Goal: Navigation & Orientation: Find specific page/section

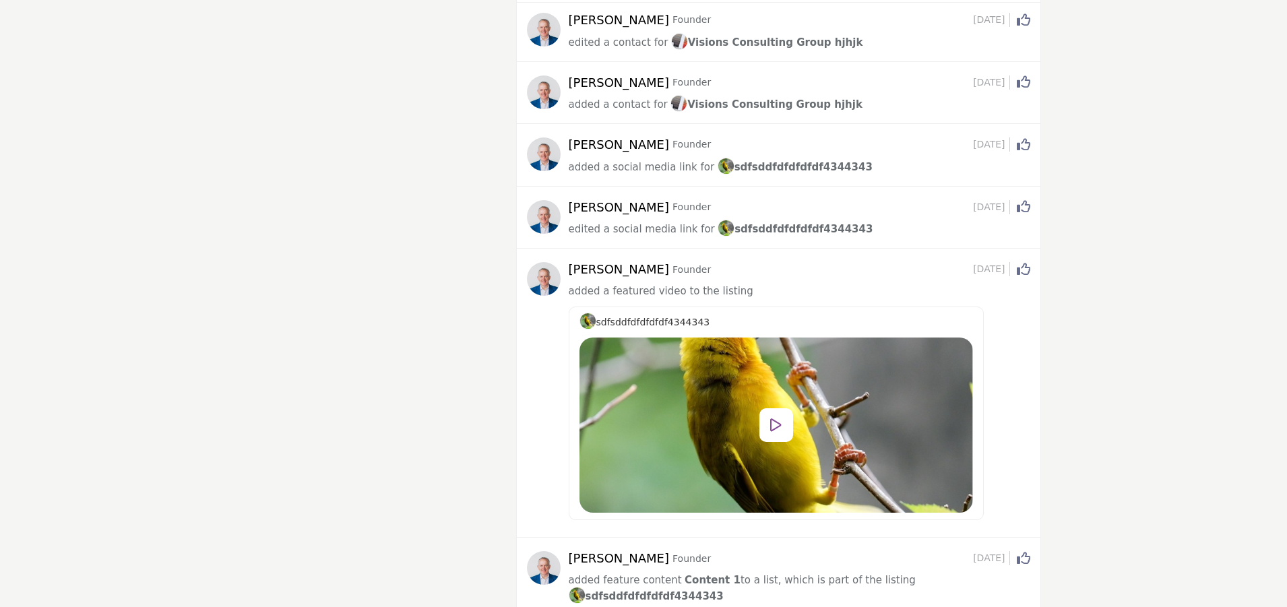
scroll to position [142, 0]
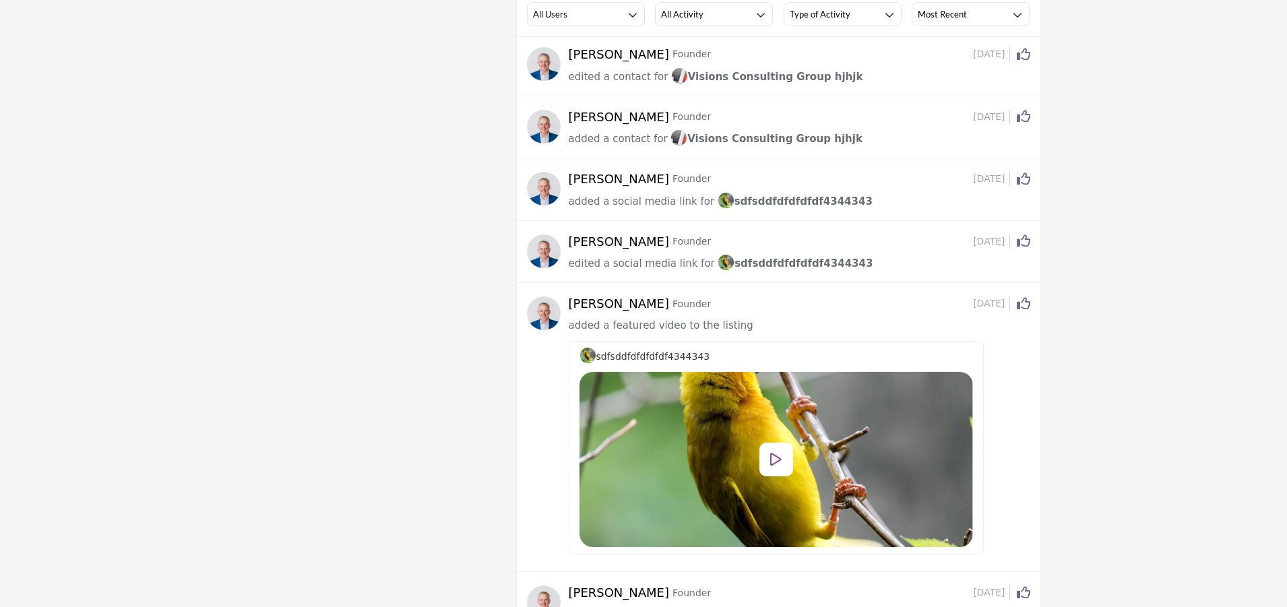
scroll to position [142, 0]
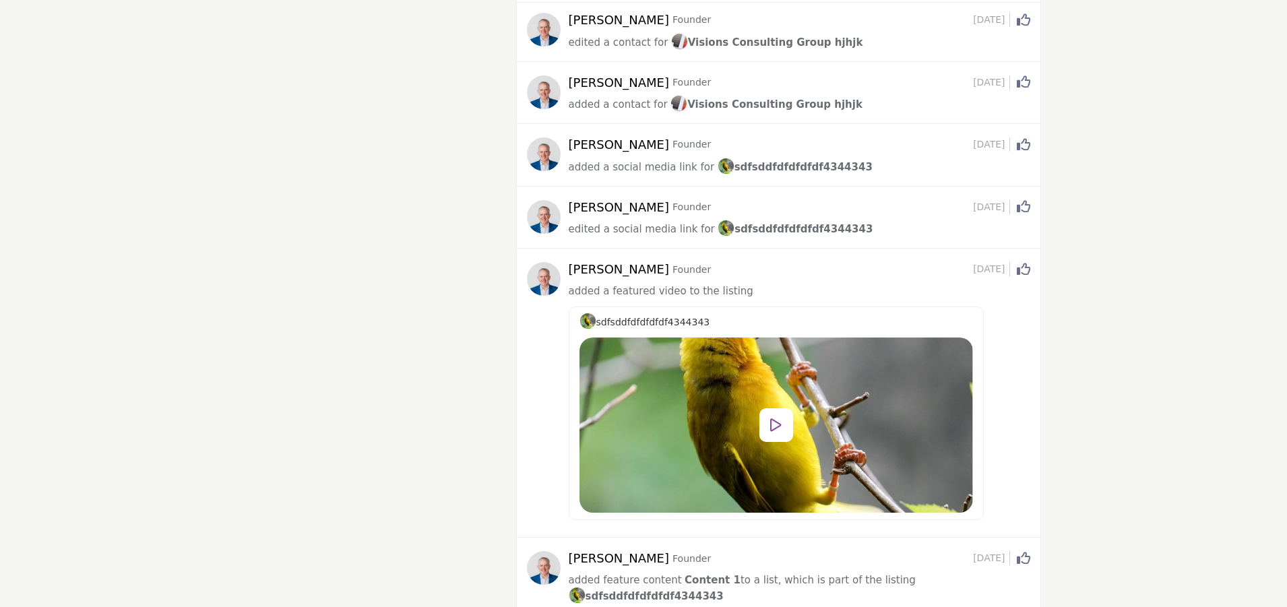
scroll to position [142, 0]
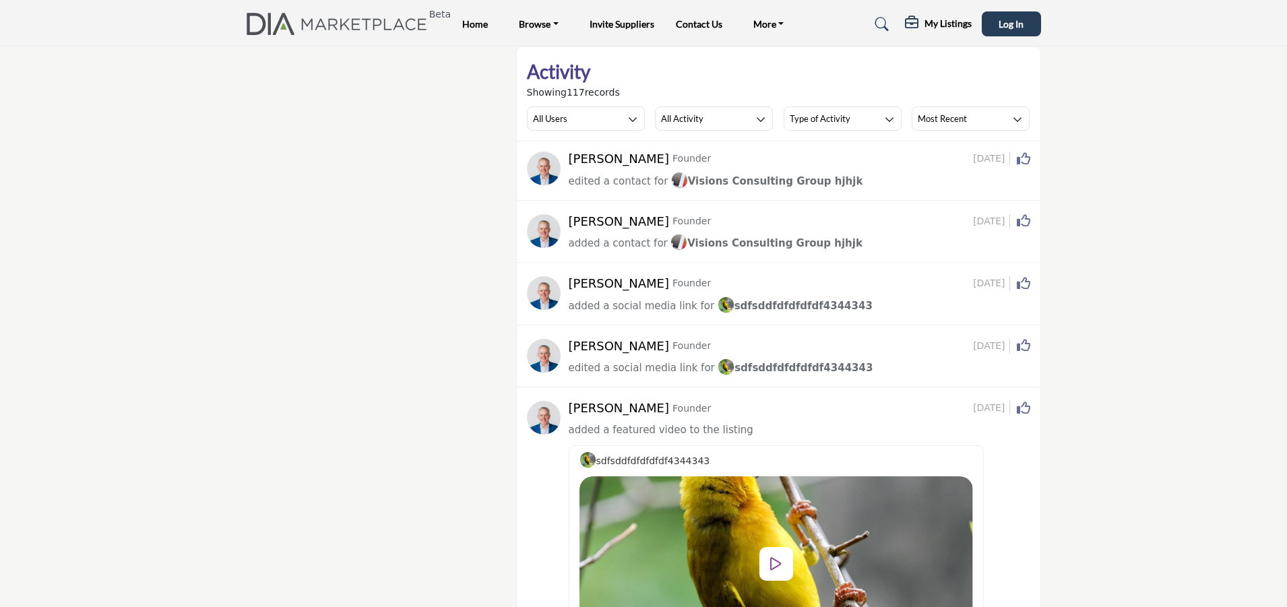
scroll to position [142, 0]
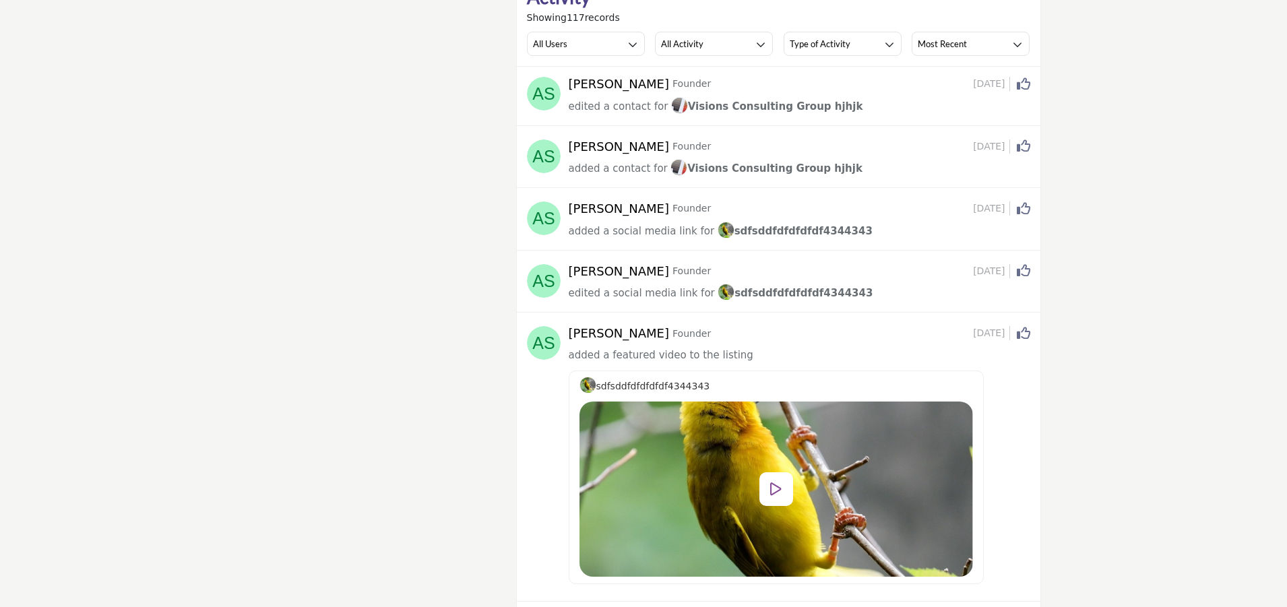
scroll to position [142, 0]
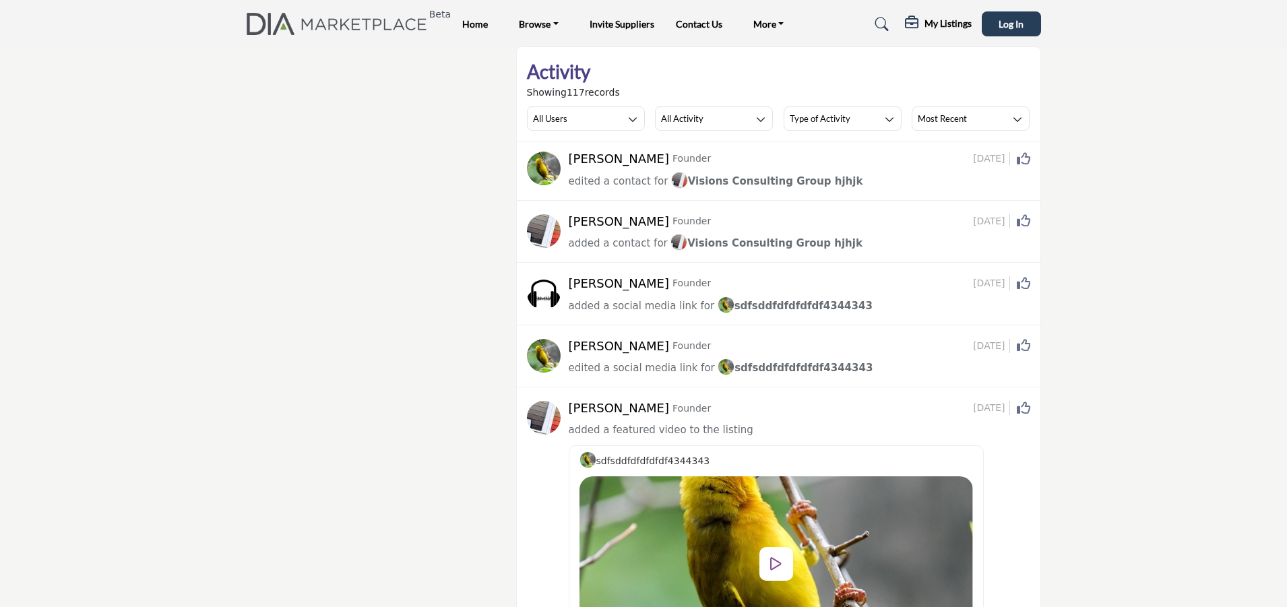
scroll to position [142, 0]
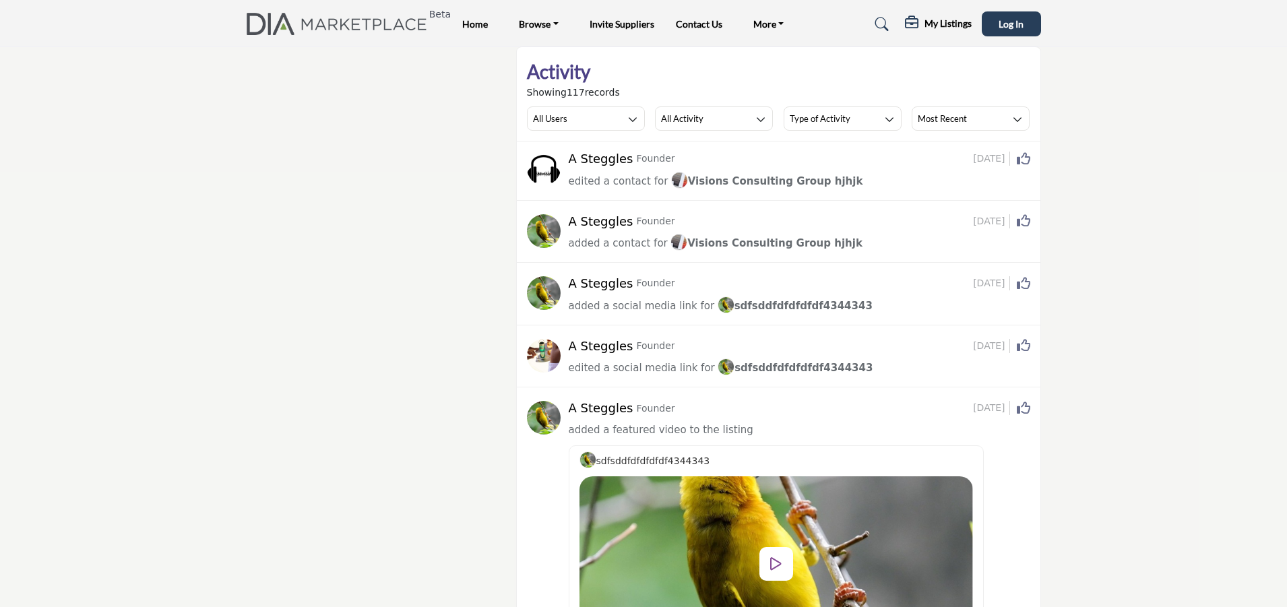
scroll to position [142, 0]
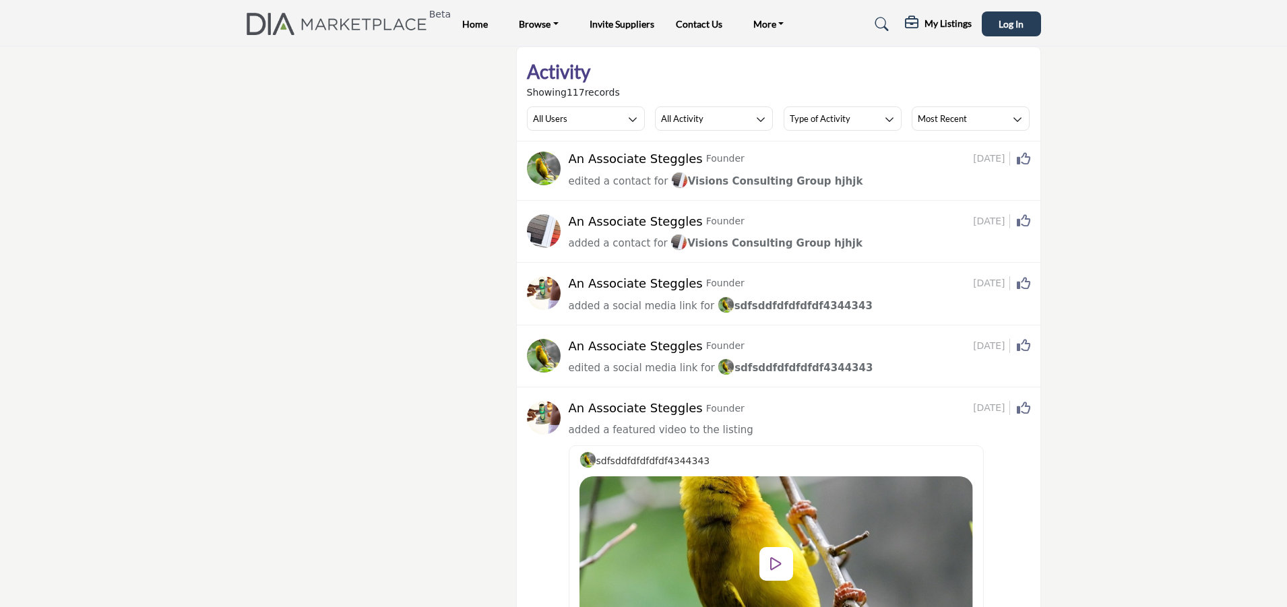
scroll to position [142, 0]
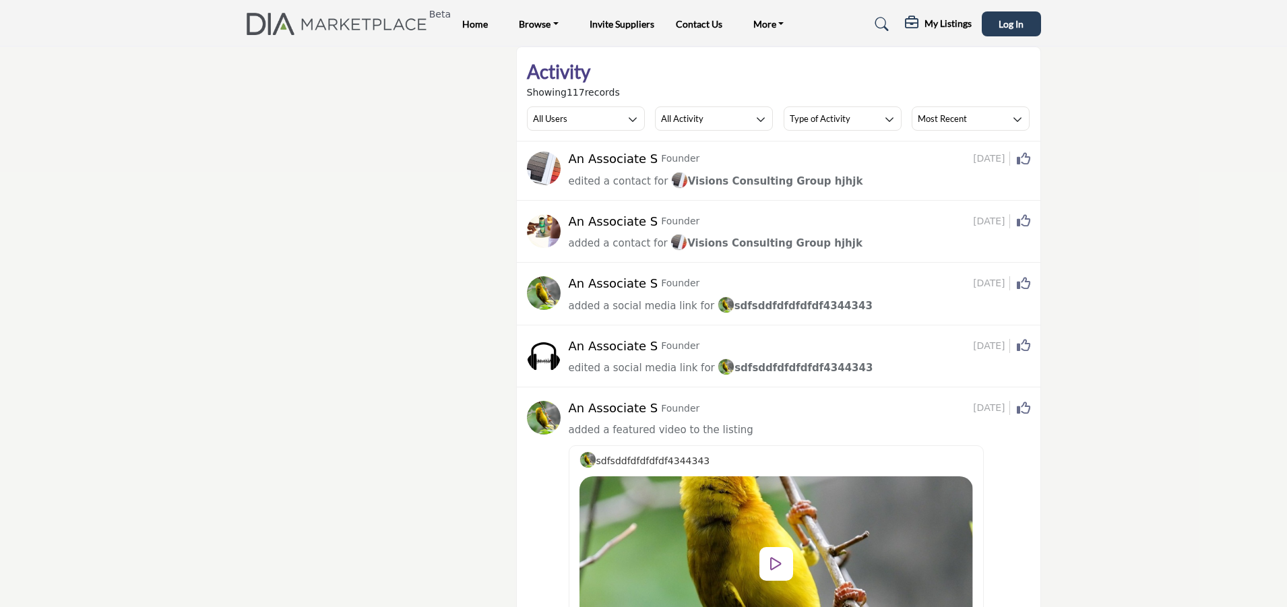
scroll to position [142, 0]
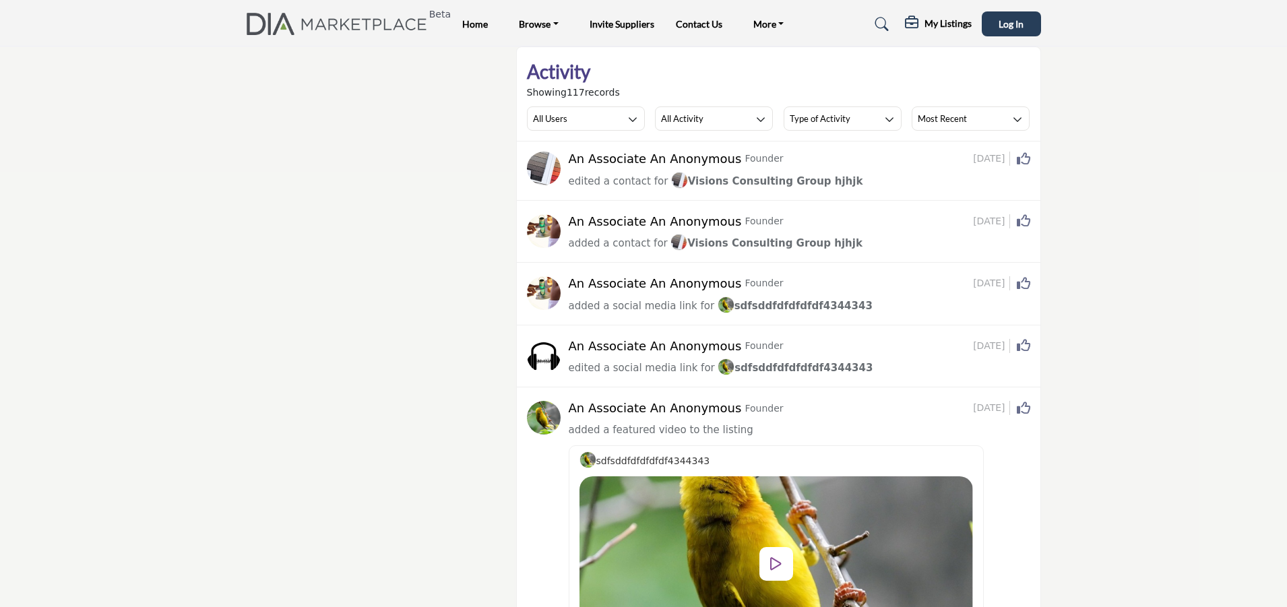
scroll to position [142, 0]
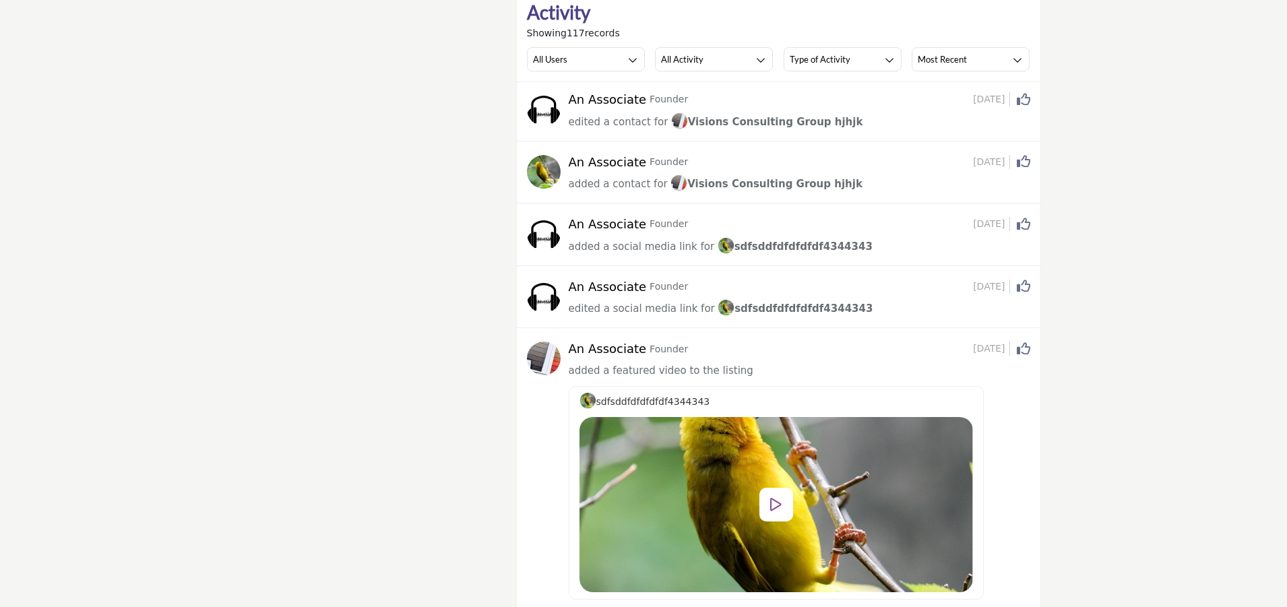
scroll to position [142, 0]
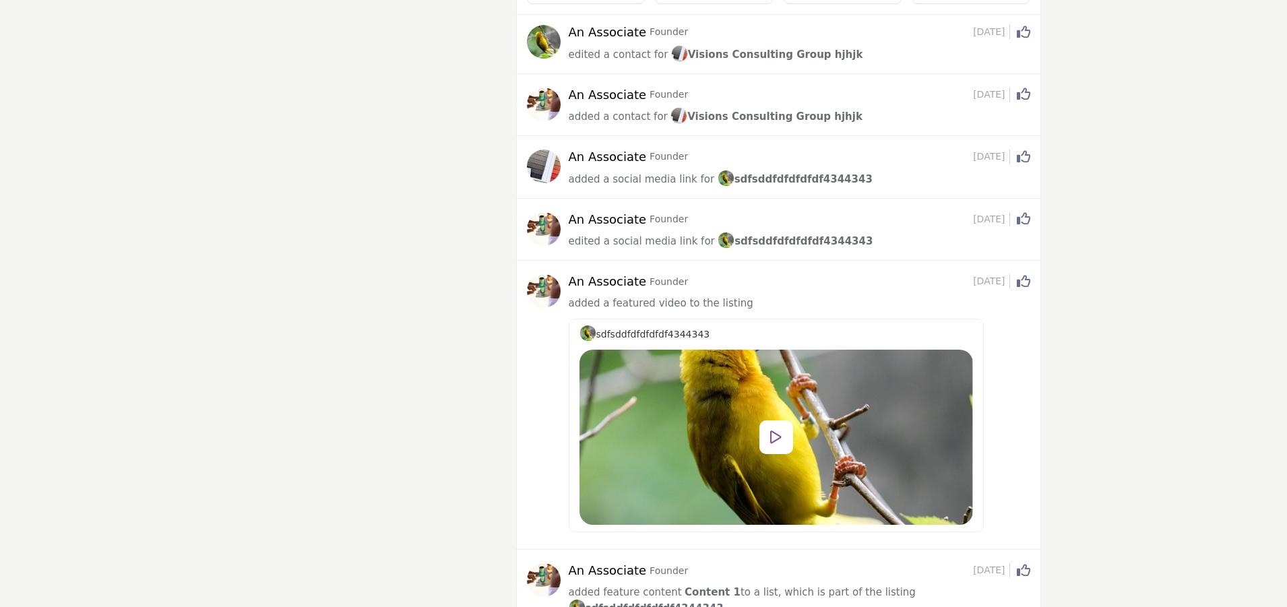
scroll to position [142, 0]
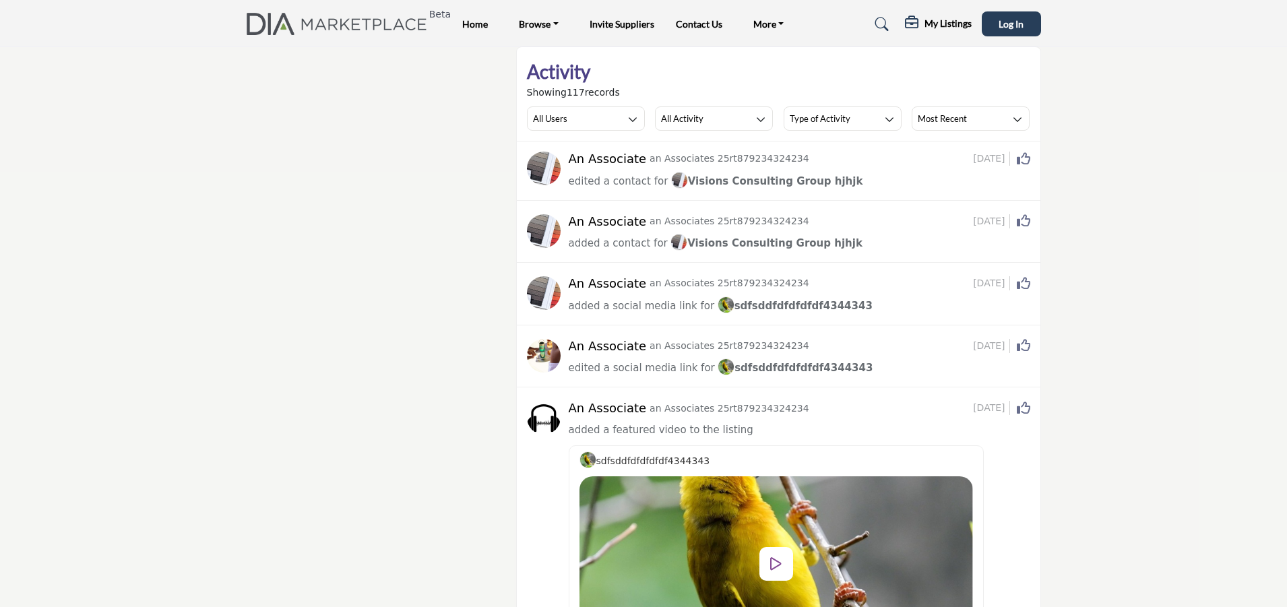
scroll to position [142, 0]
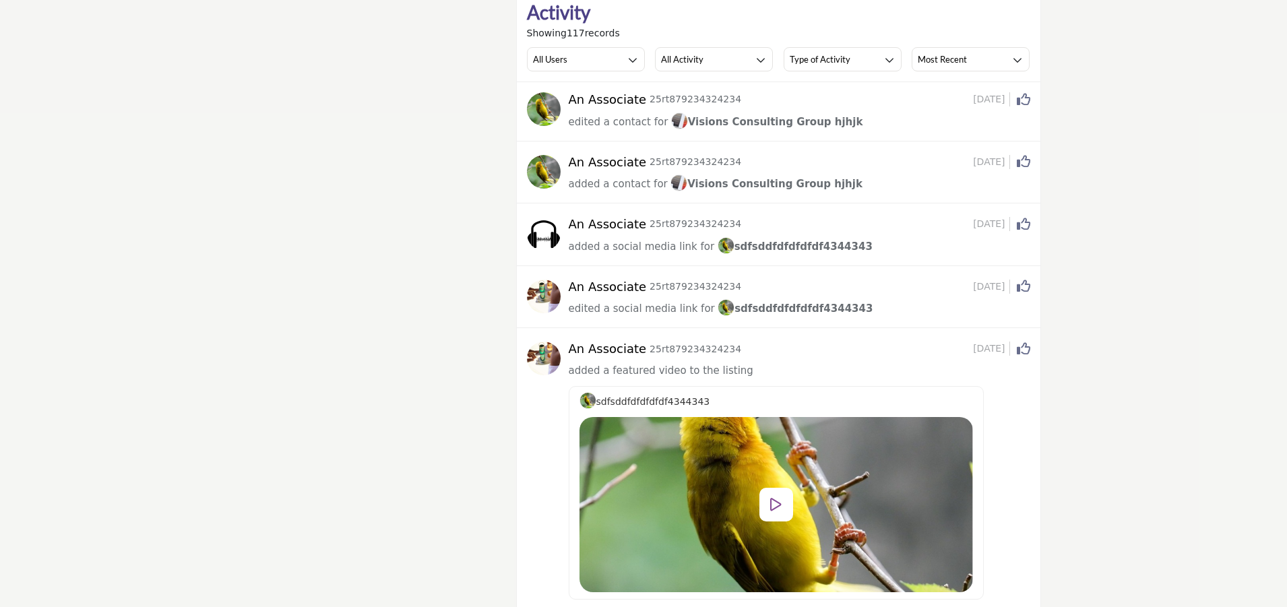
scroll to position [142, 0]
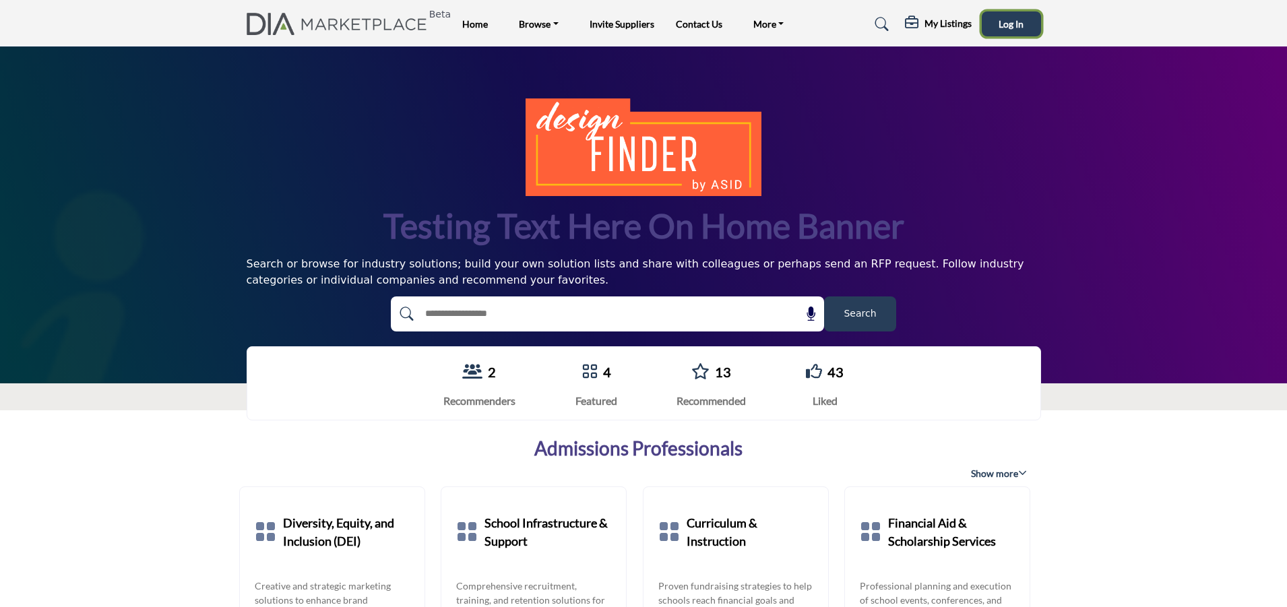
click at [1011, 24] on span "Log In" at bounding box center [1011, 23] width 25 height 11
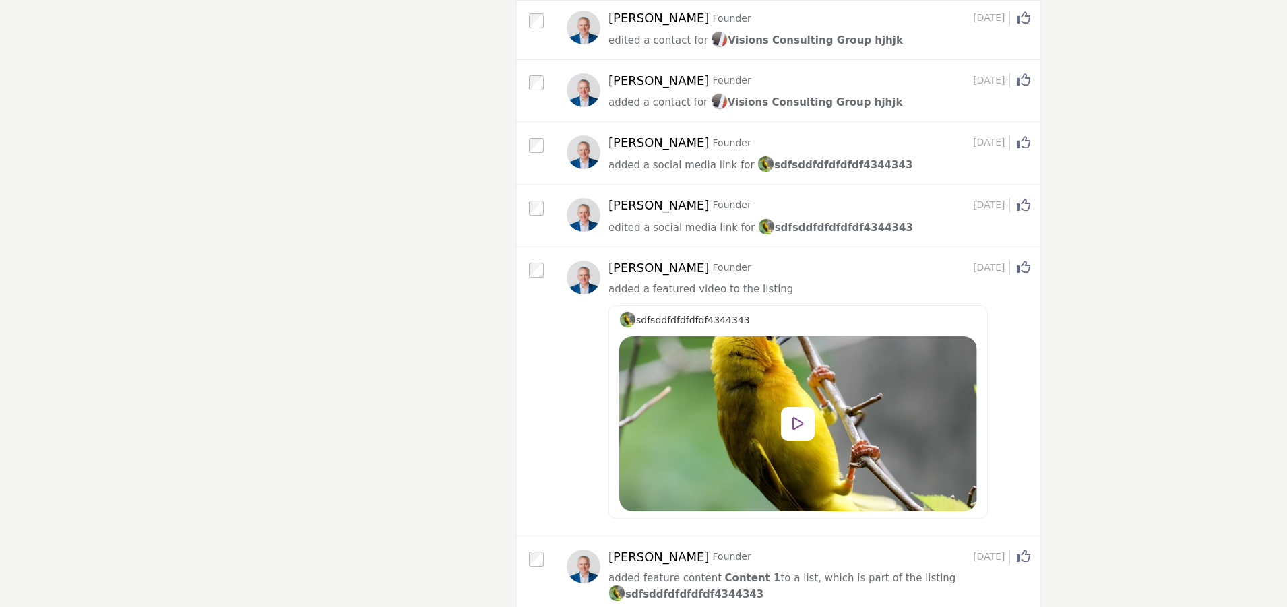
scroll to position [169, 0]
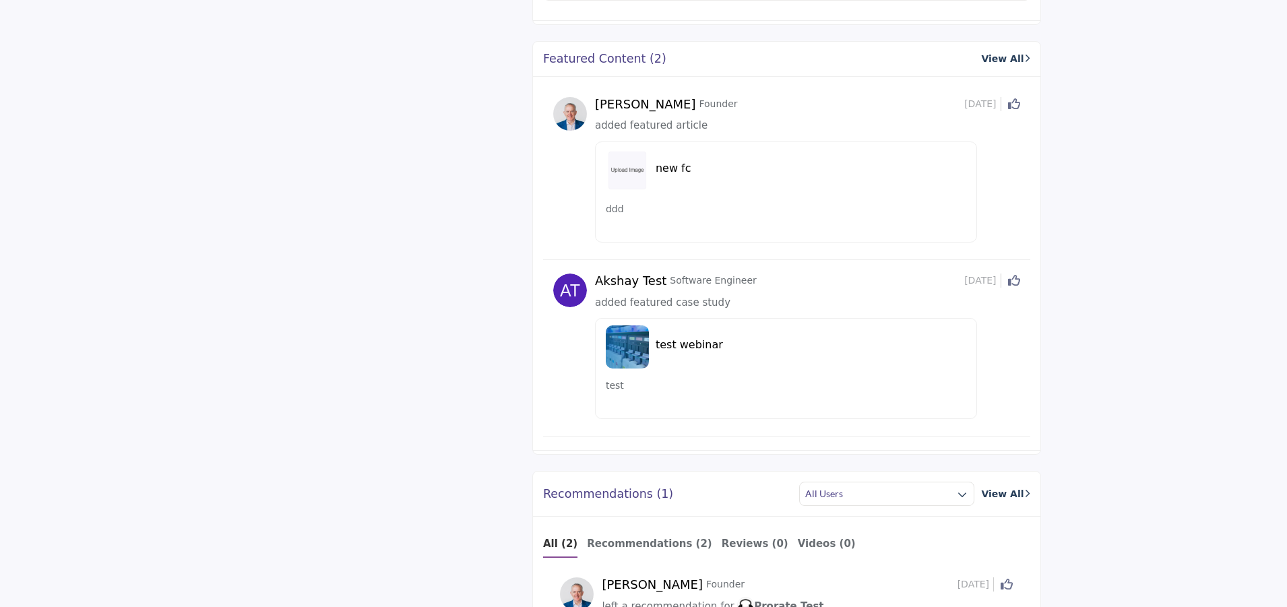
scroll to position [1545, 0]
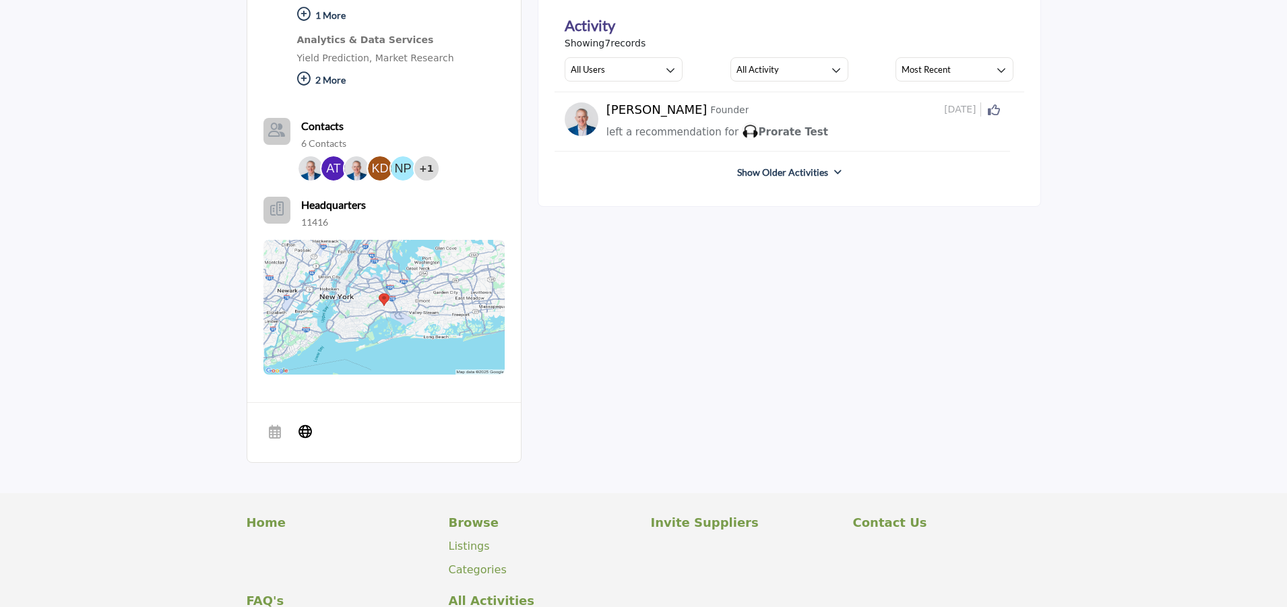
scroll to position [550, 0]
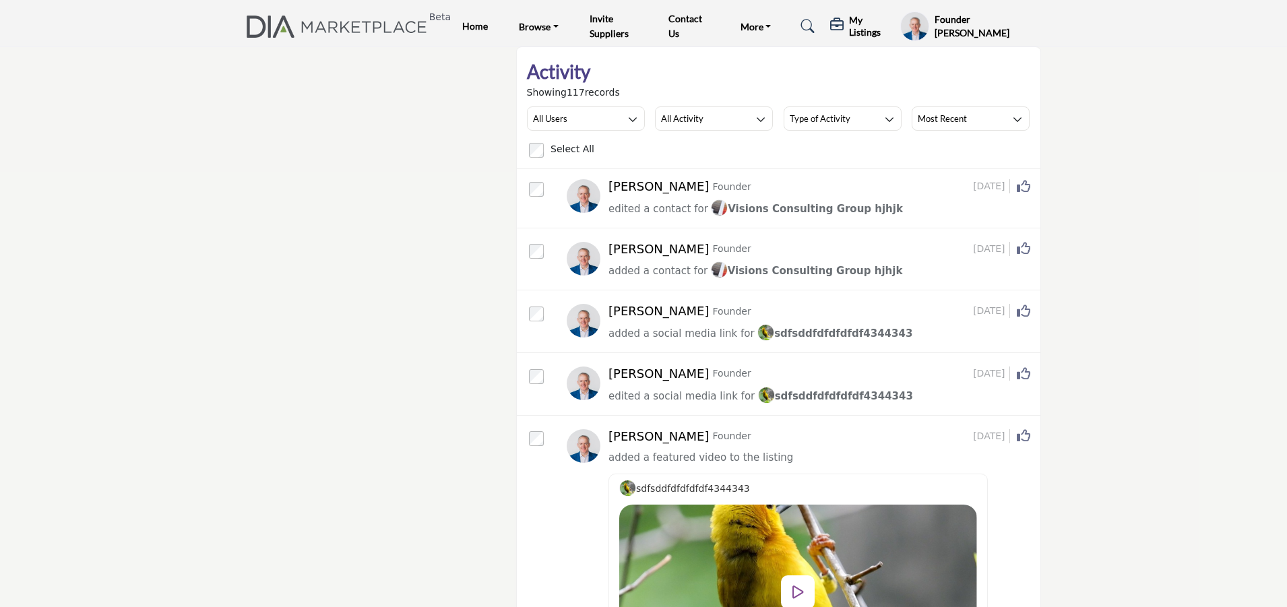
scroll to position [169, 0]
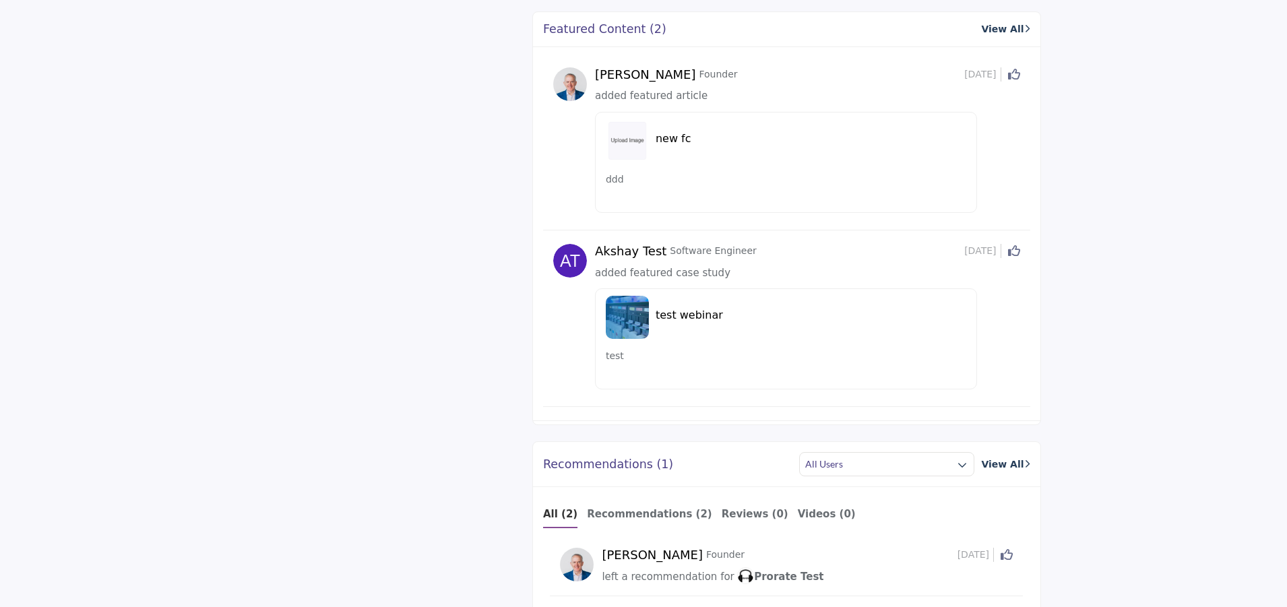
scroll to position [1545, 0]
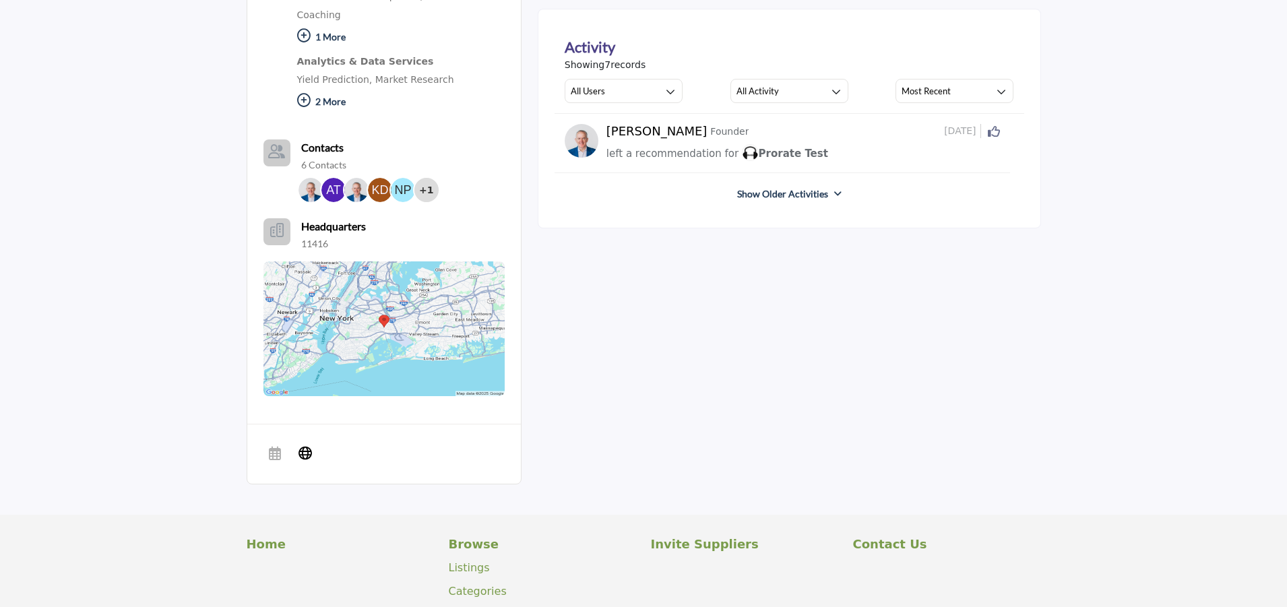
scroll to position [550, 0]
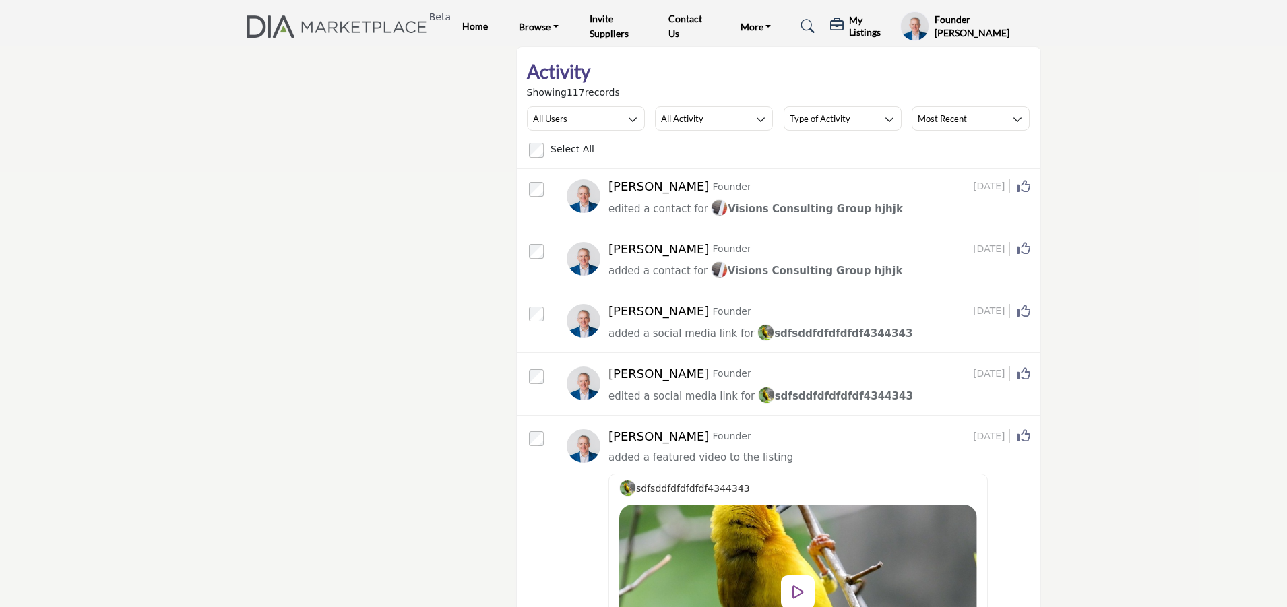
scroll to position [169, 0]
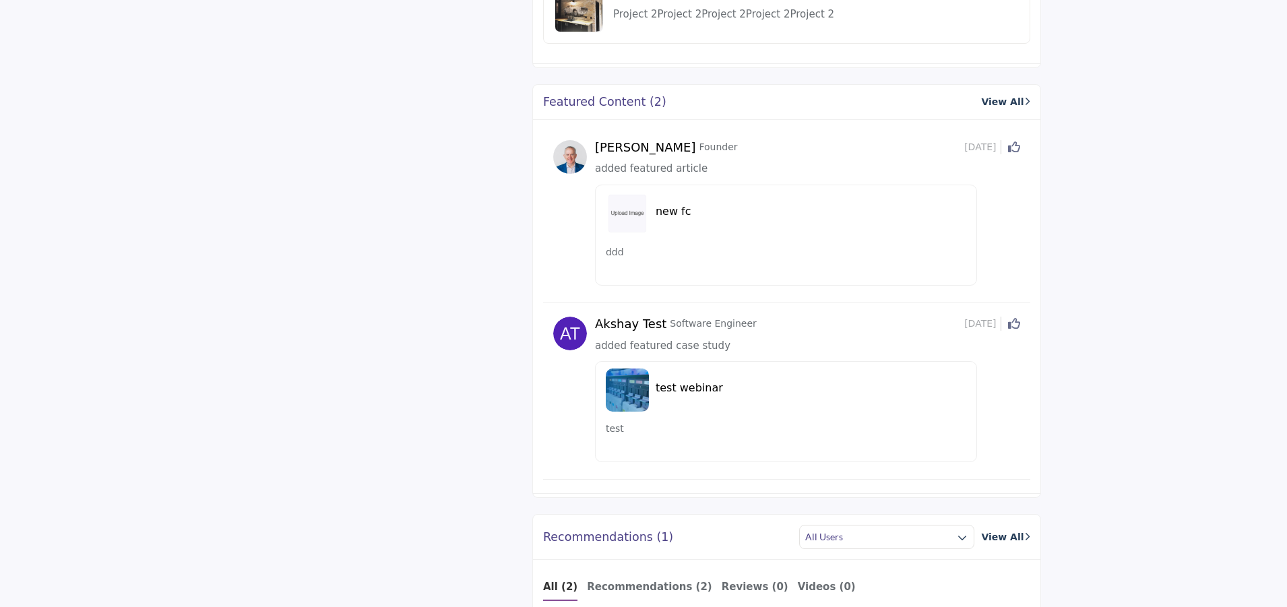
scroll to position [1545, 0]
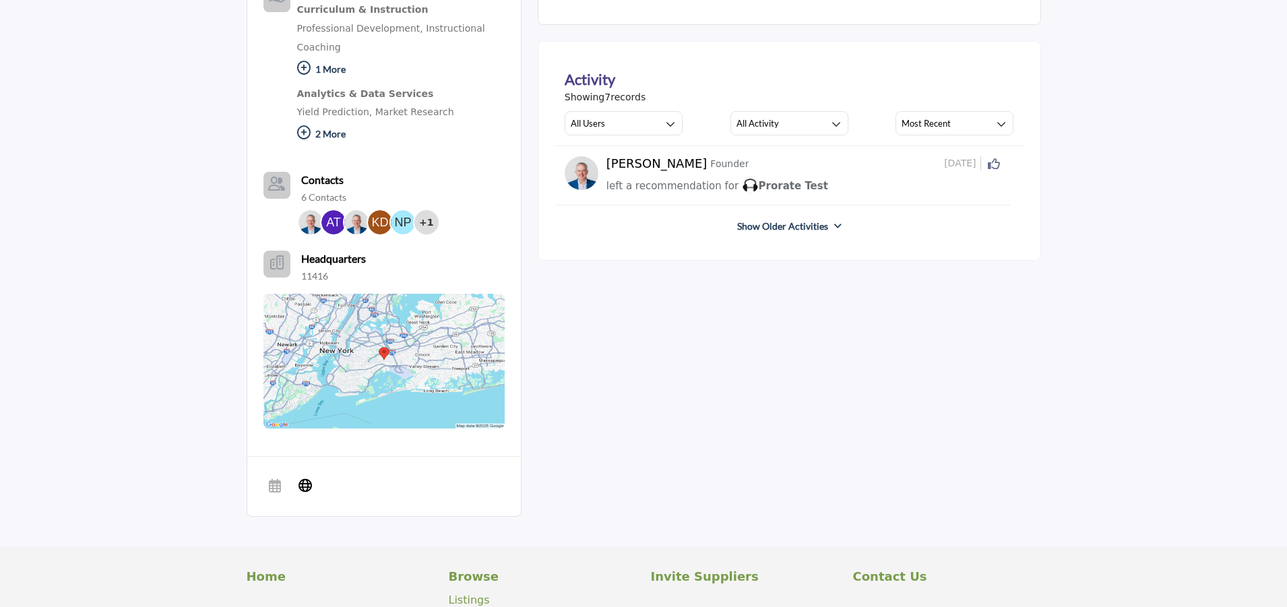
scroll to position [550, 0]
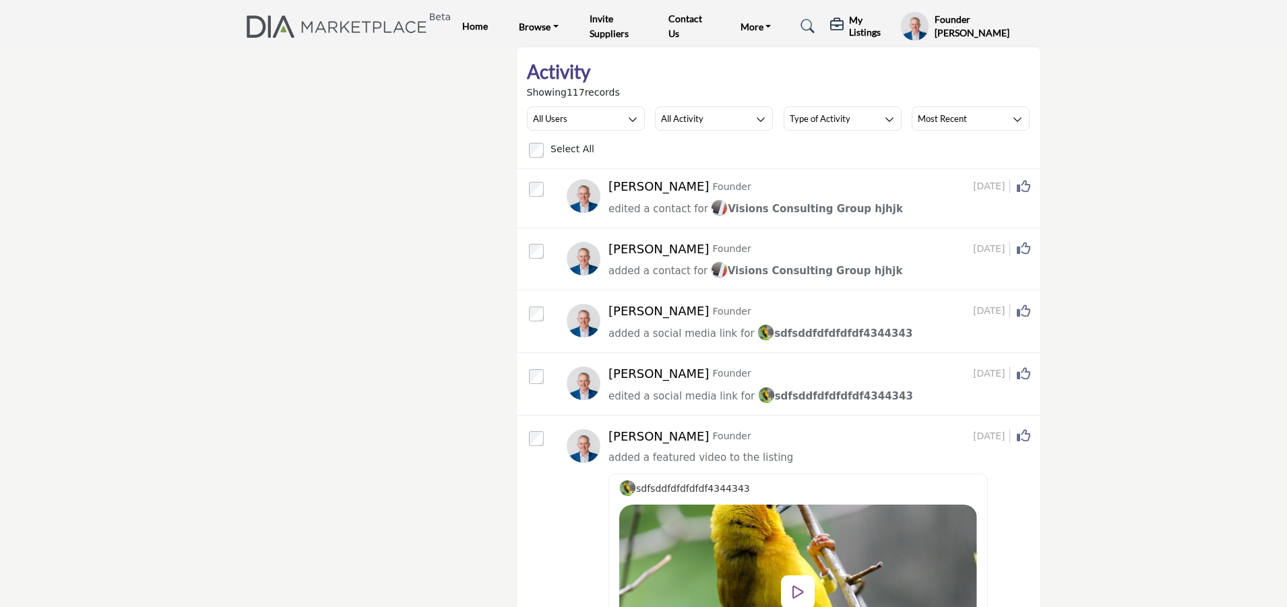
scroll to position [169, 0]
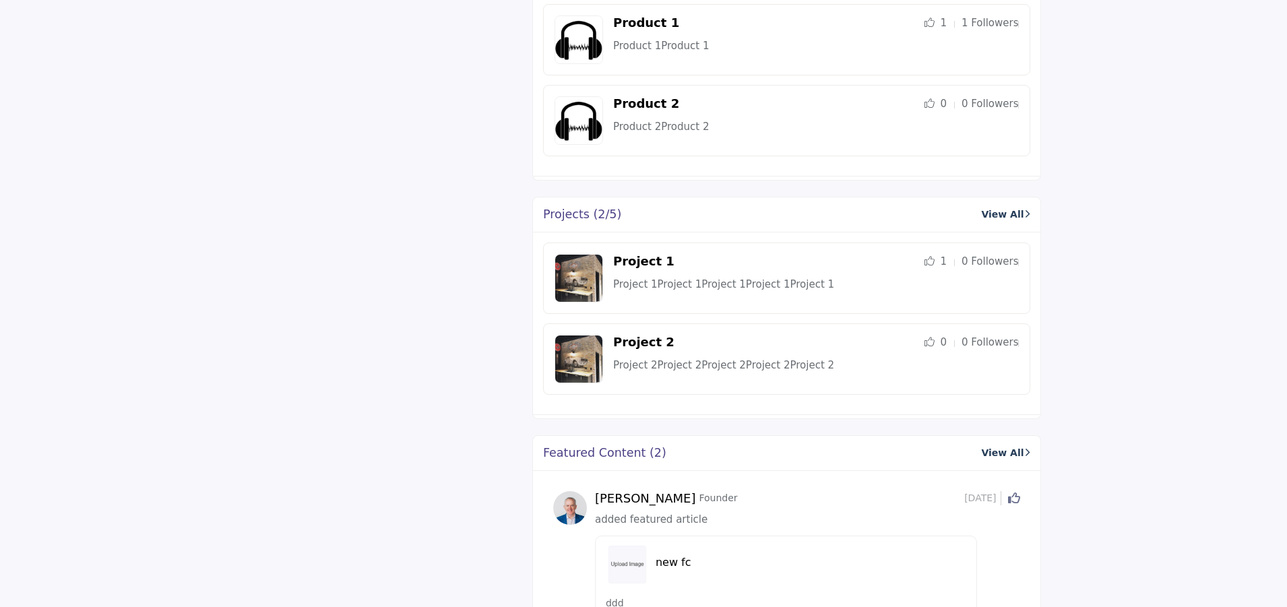
scroll to position [1249, 0]
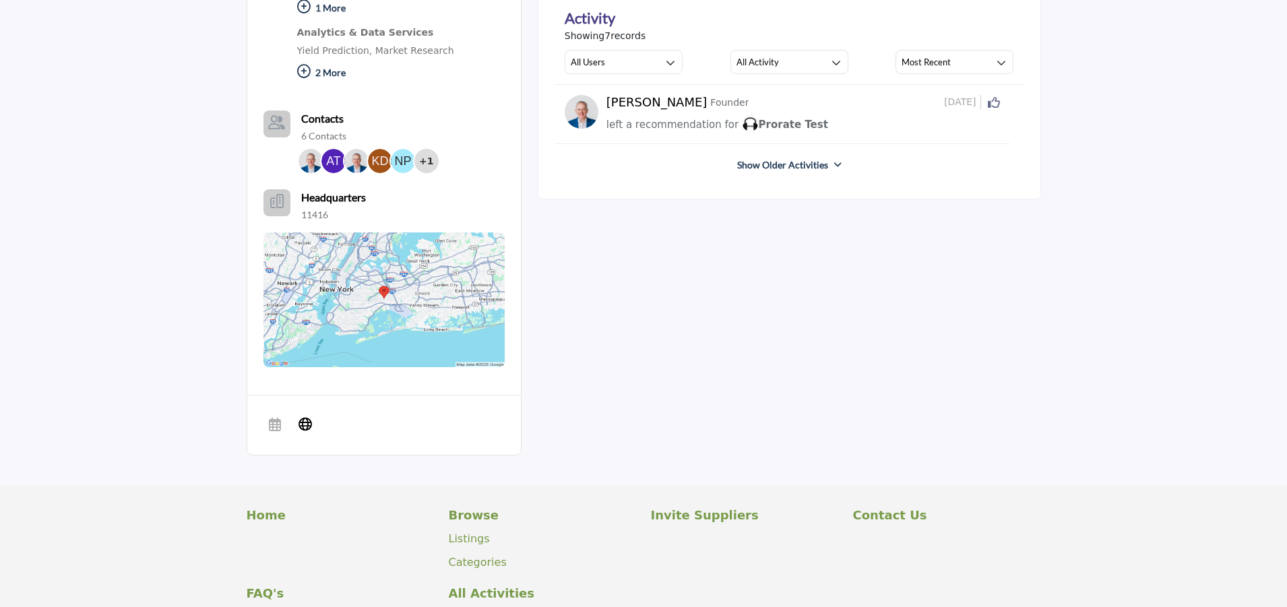
scroll to position [550, 0]
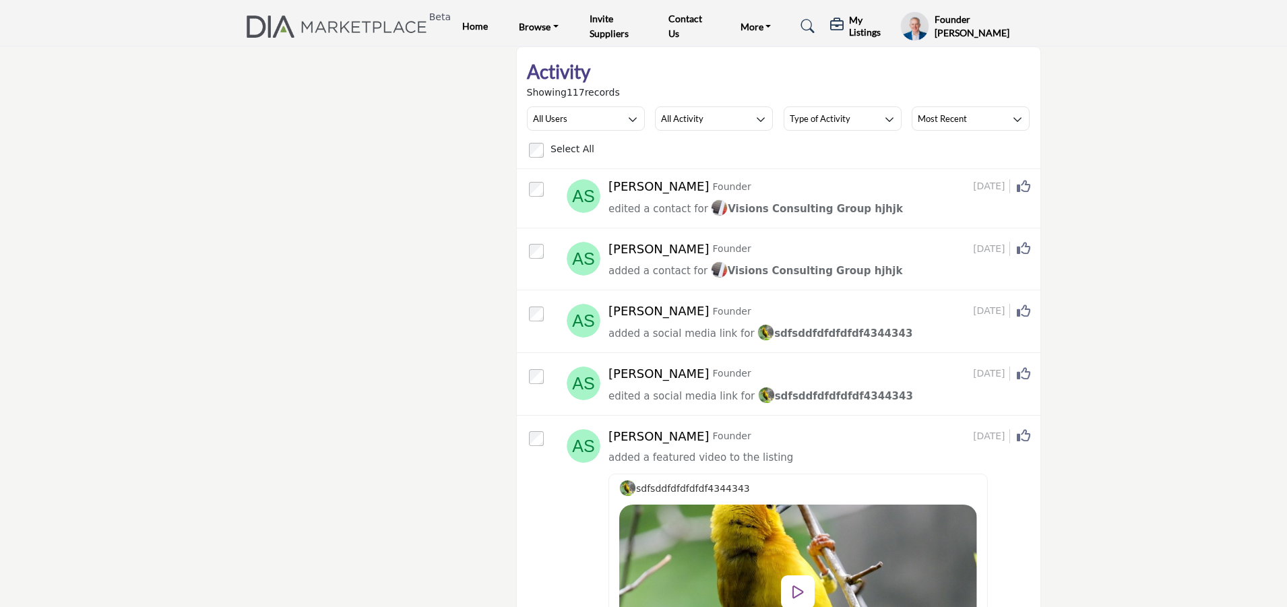
scroll to position [169, 0]
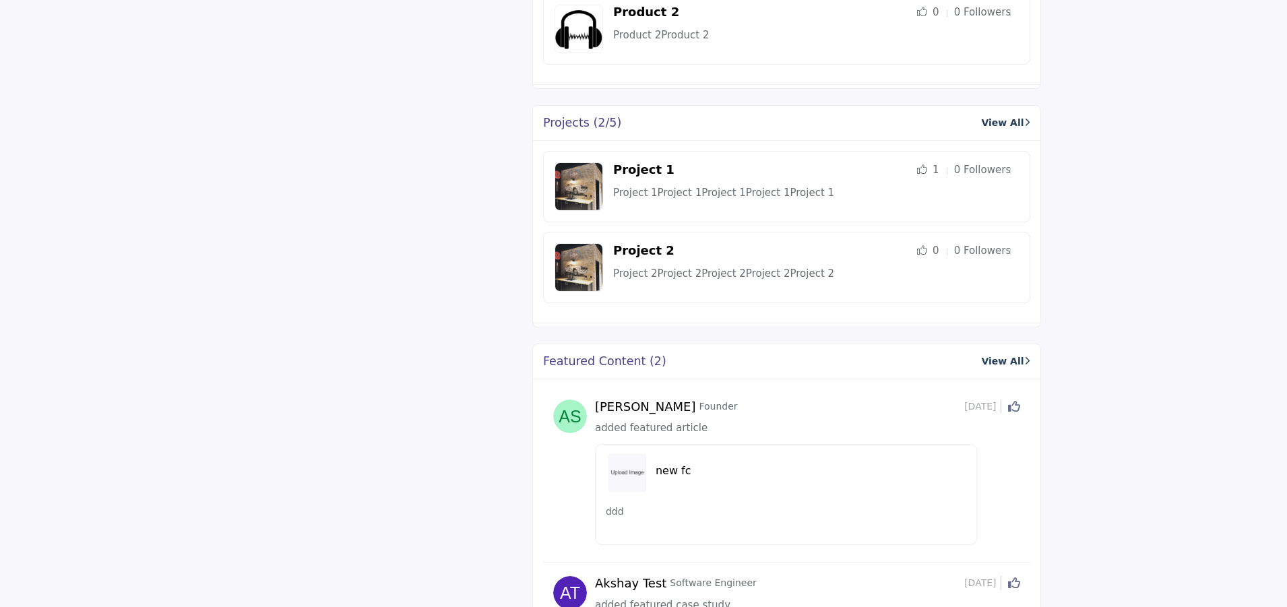
scroll to position [1249, 0]
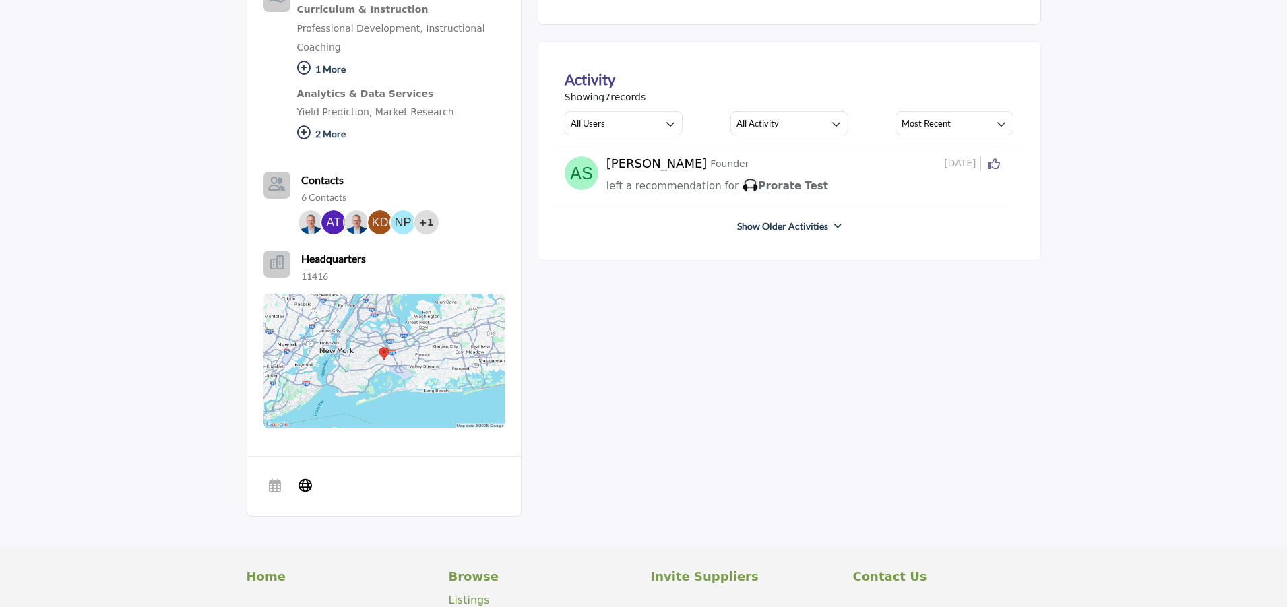
scroll to position [550, 0]
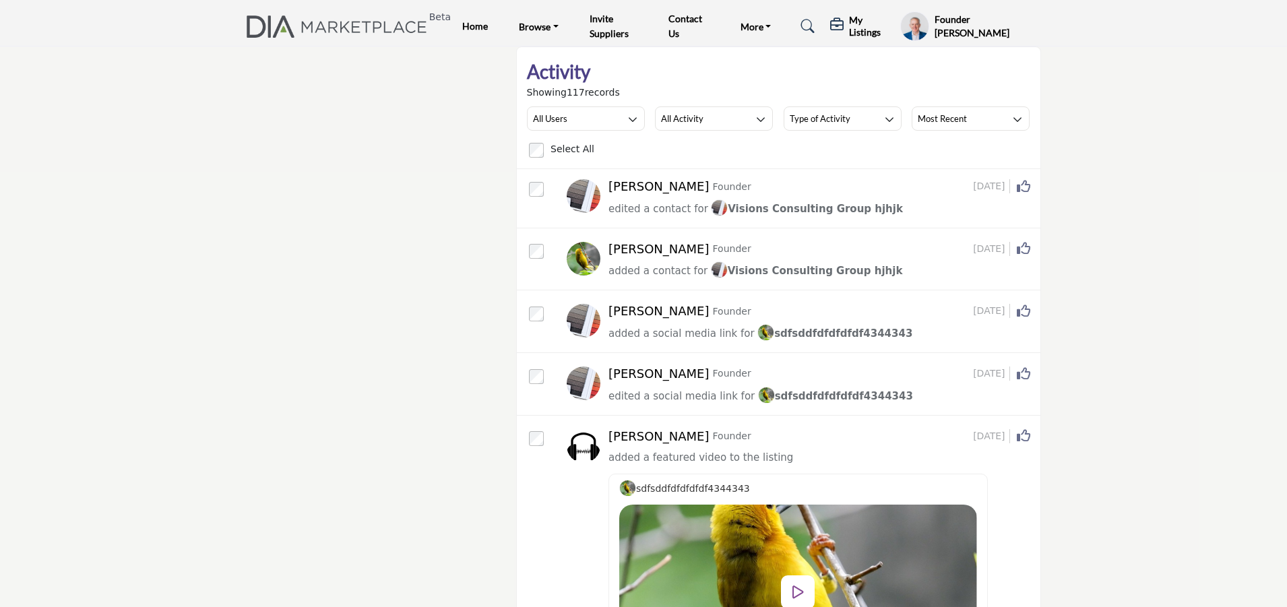
scroll to position [169, 0]
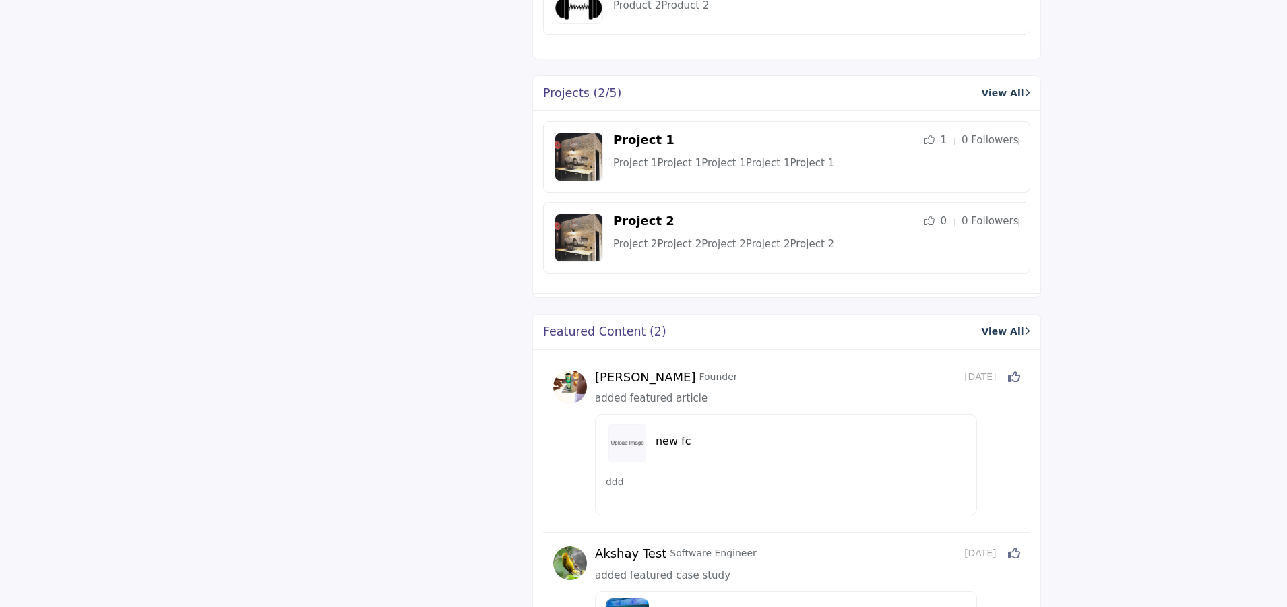
scroll to position [1249, 0]
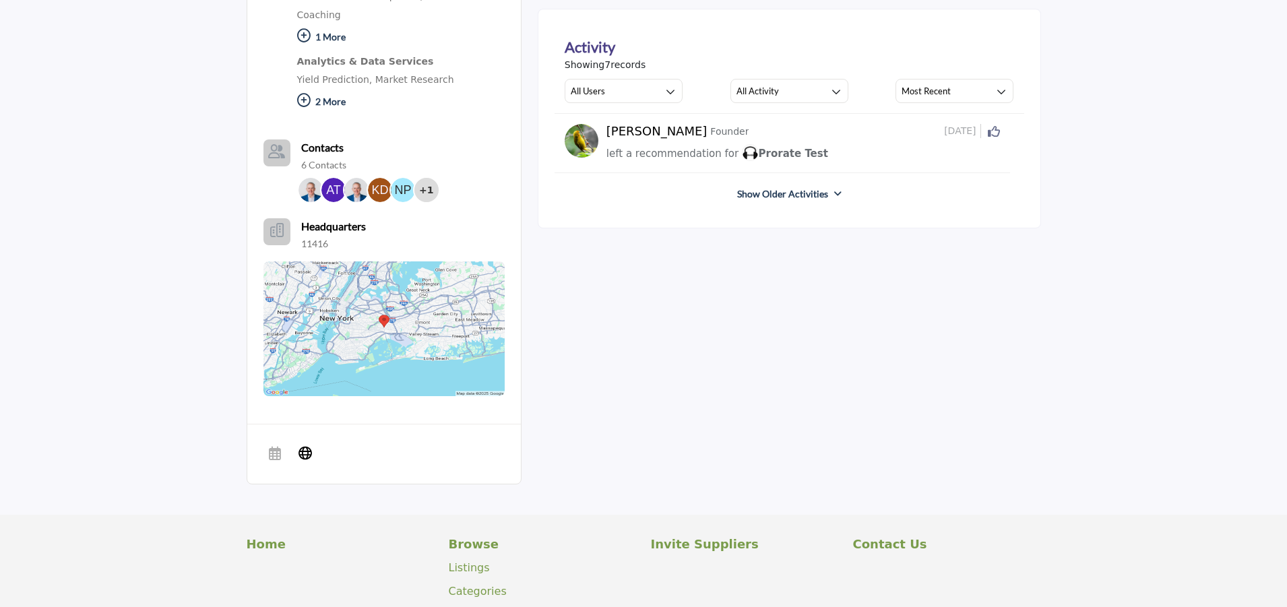
scroll to position [550, 0]
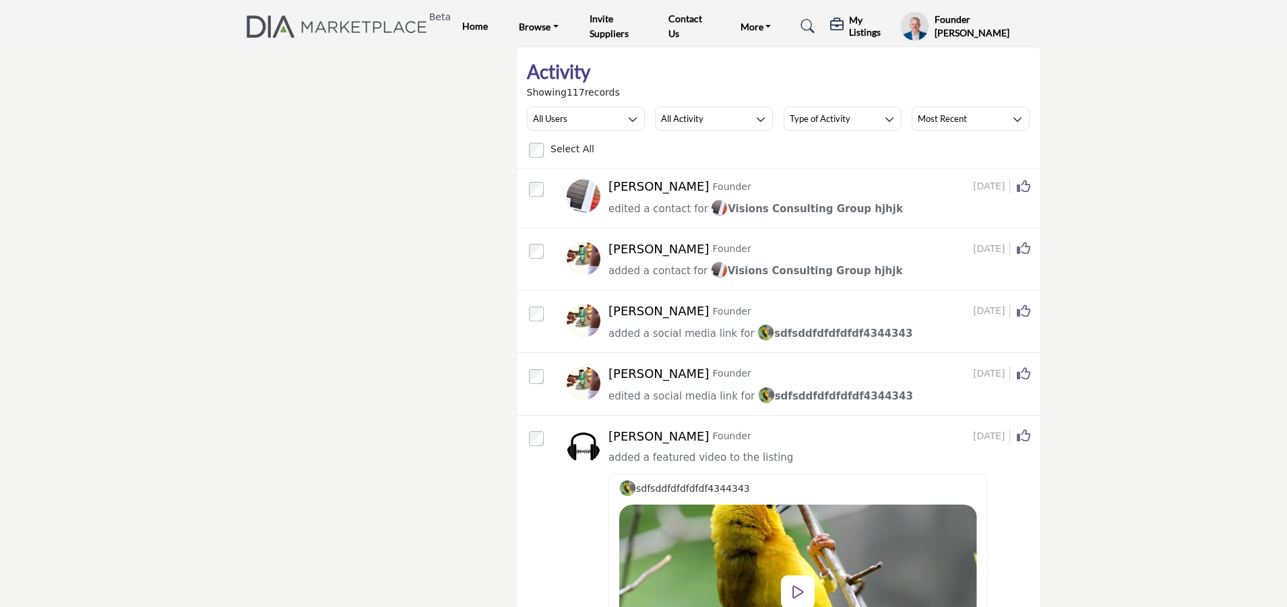
scroll to position [169, 0]
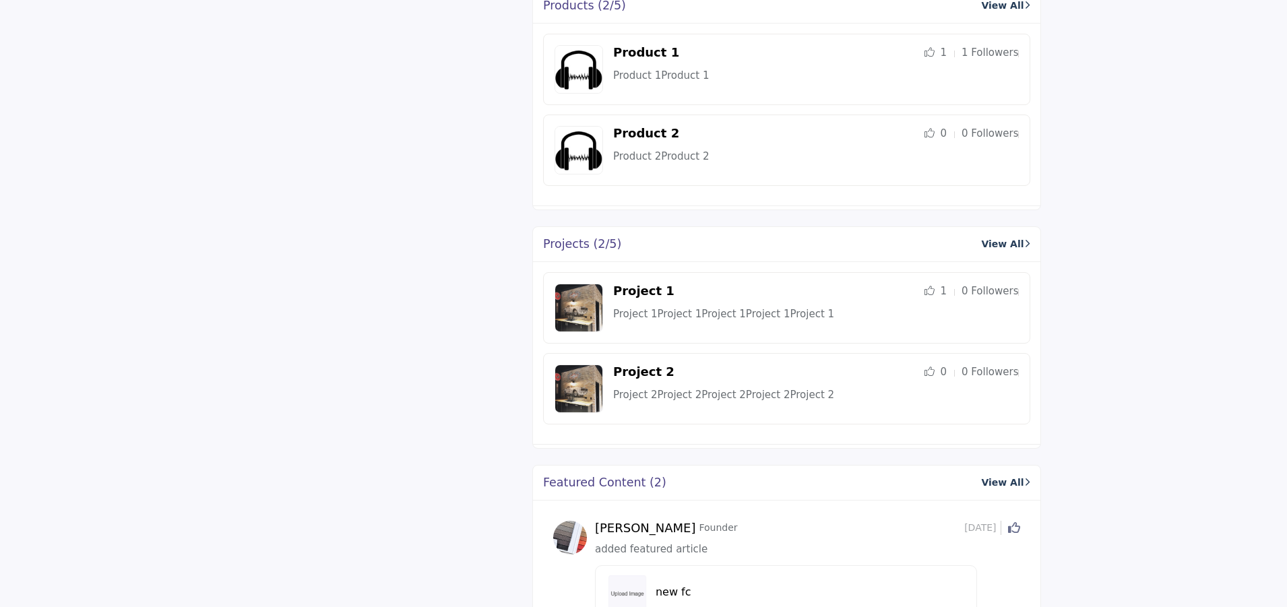
scroll to position [1249, 0]
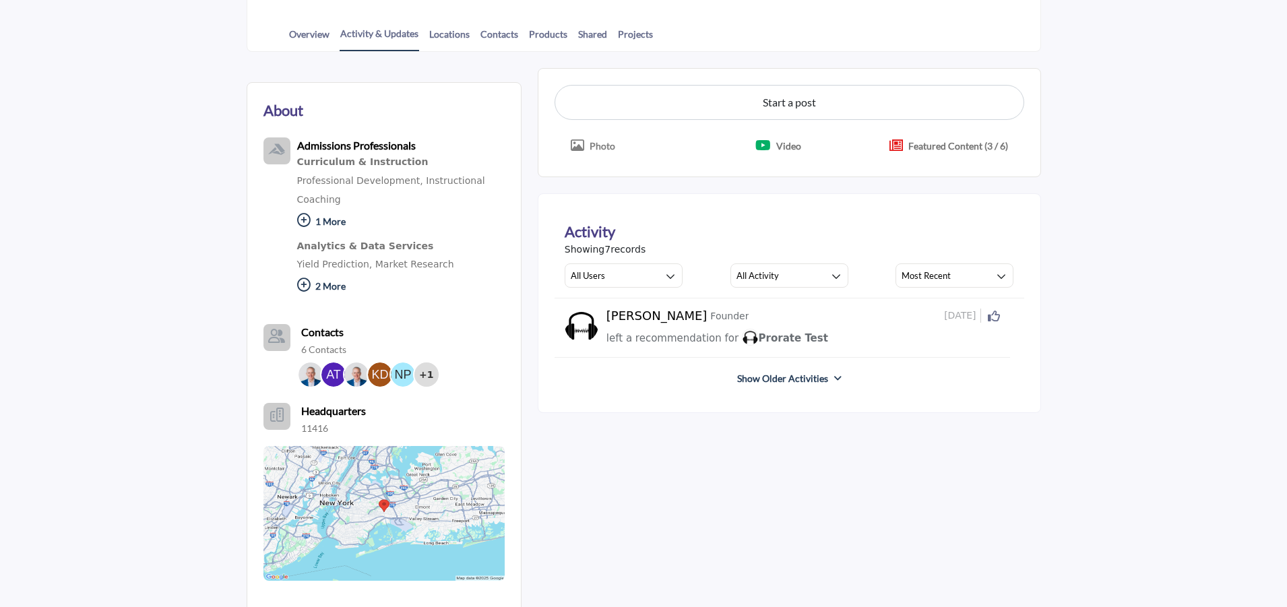
scroll to position [550, 0]
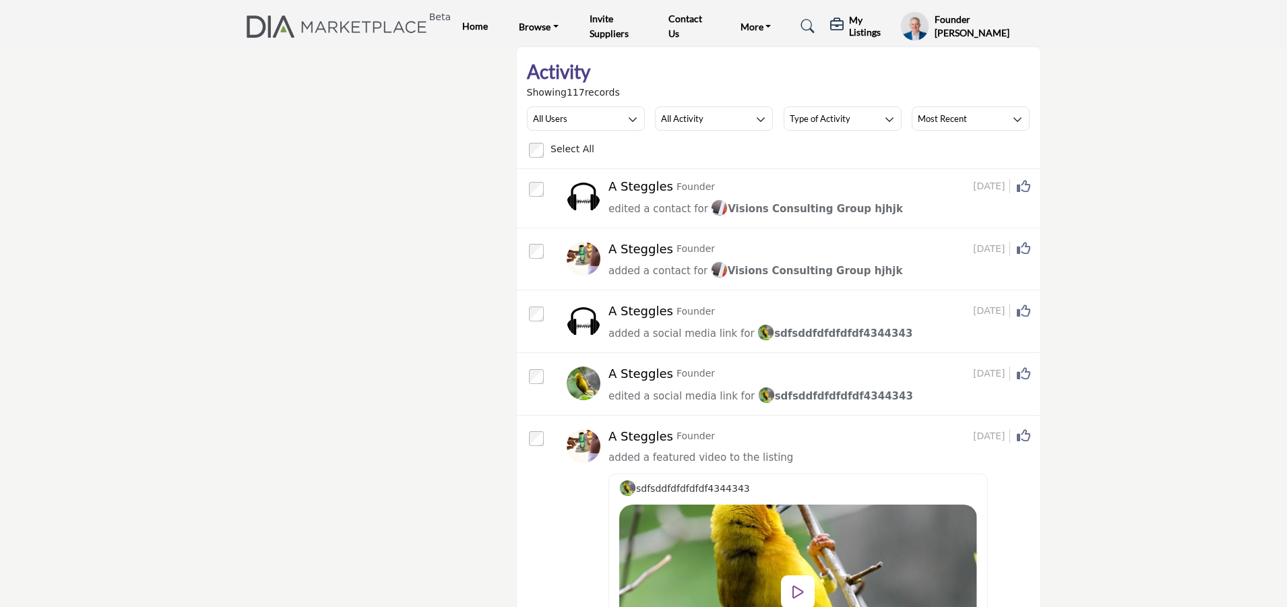
scroll to position [169, 0]
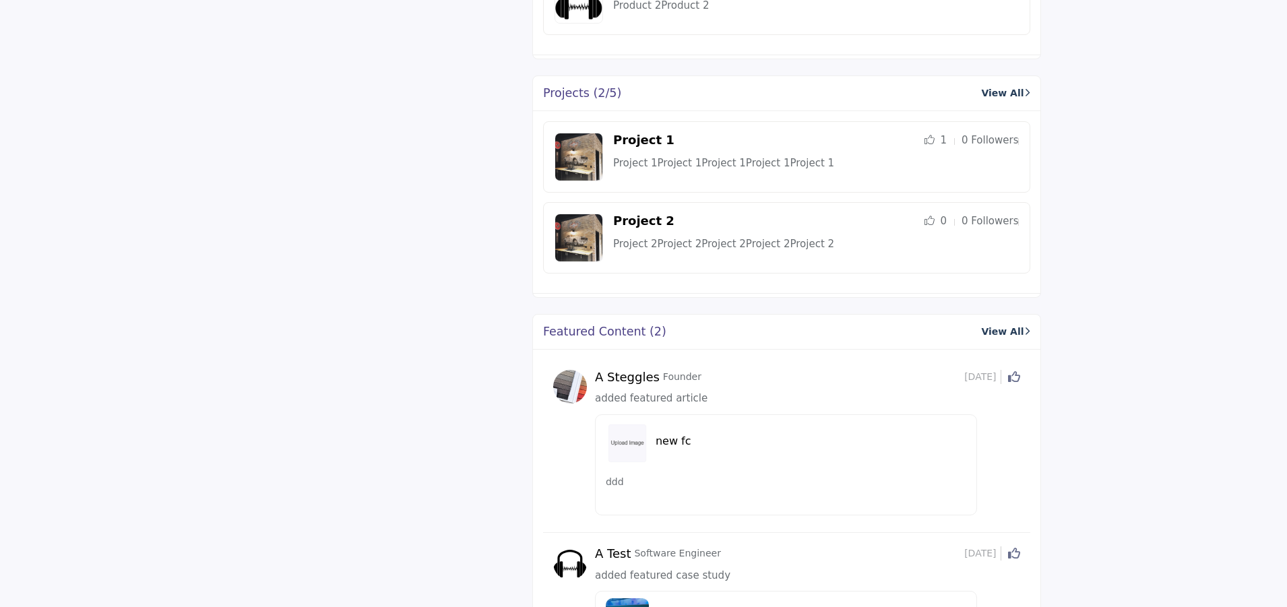
scroll to position [1249, 0]
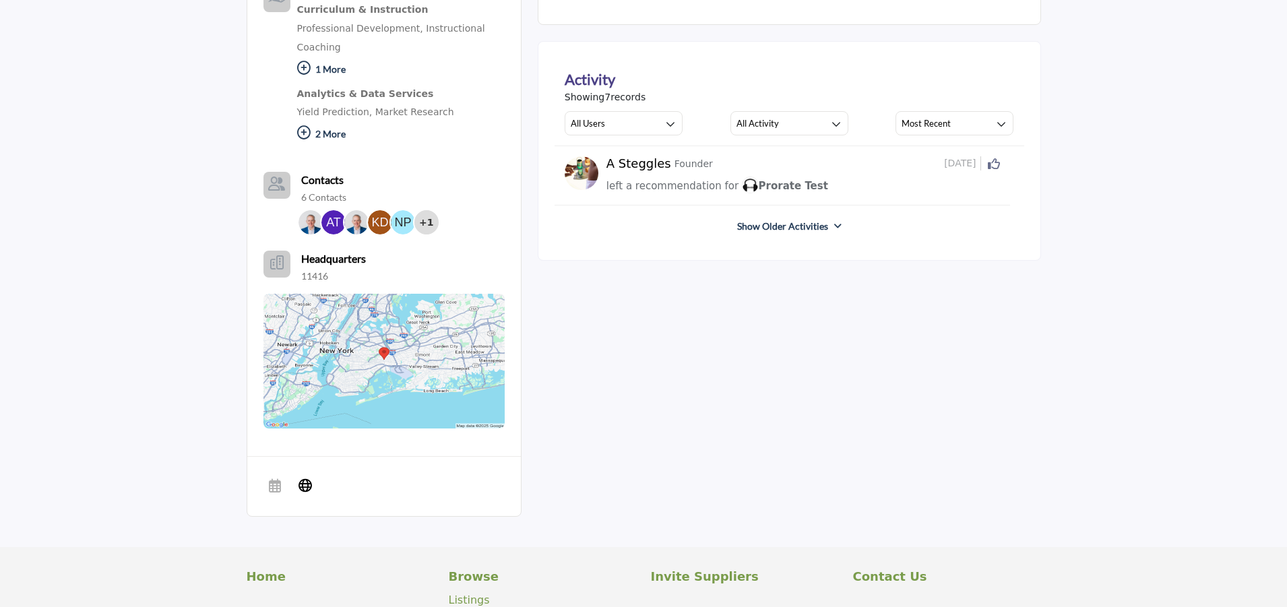
scroll to position [550, 0]
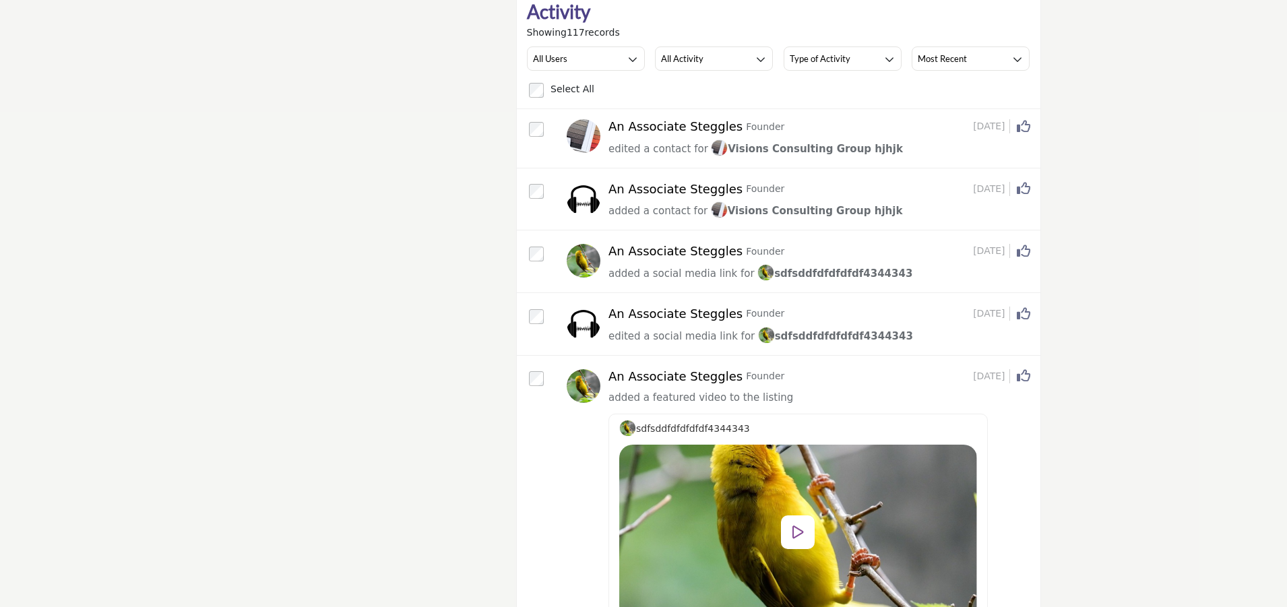
scroll to position [169, 0]
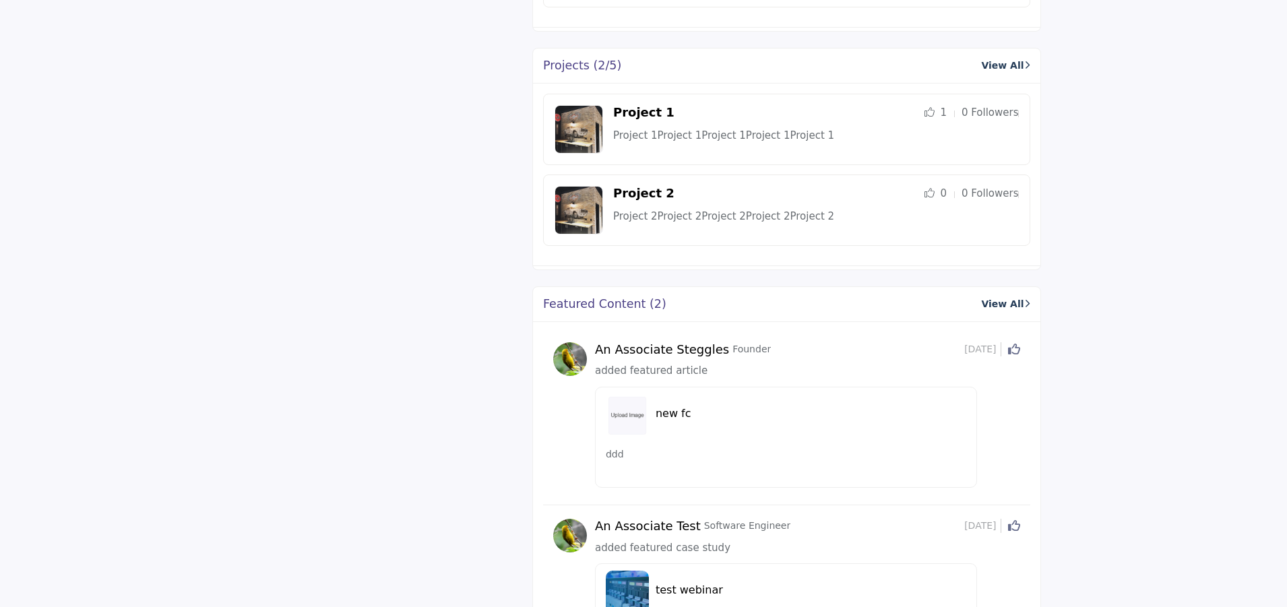
scroll to position [1249, 0]
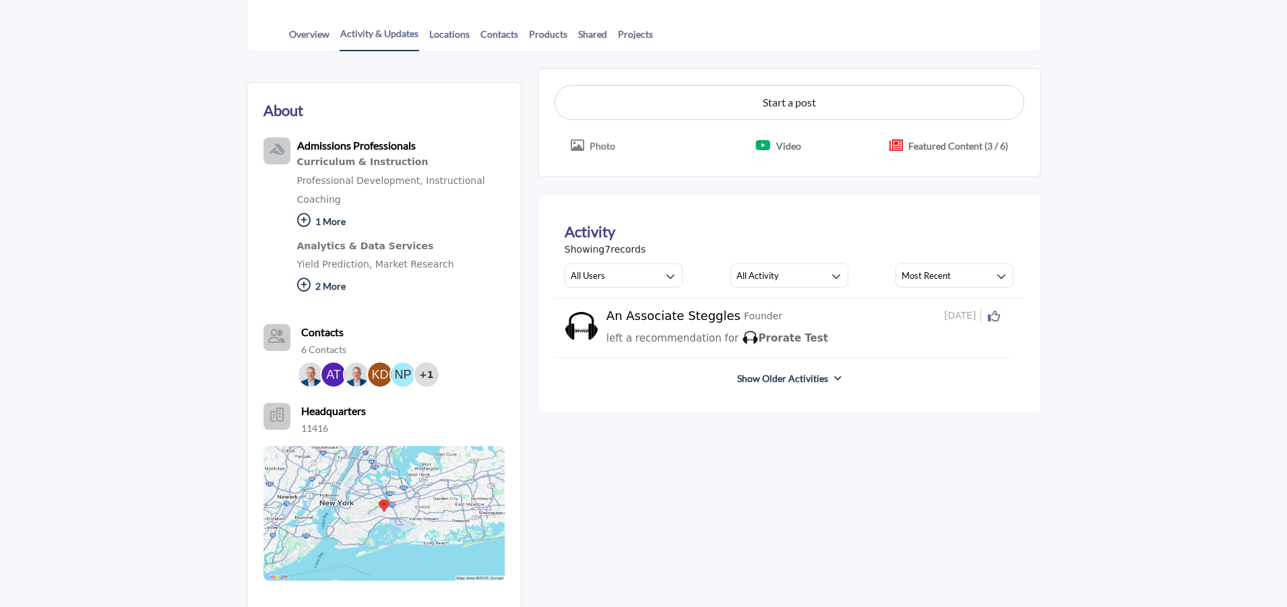
scroll to position [550, 0]
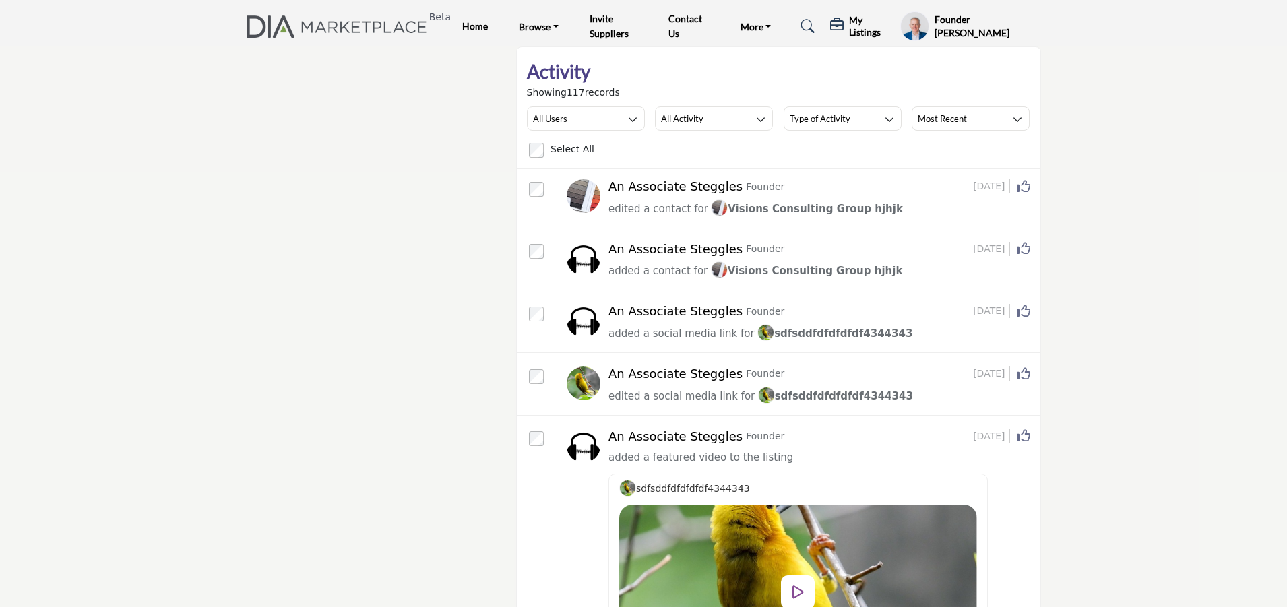
scroll to position [169, 0]
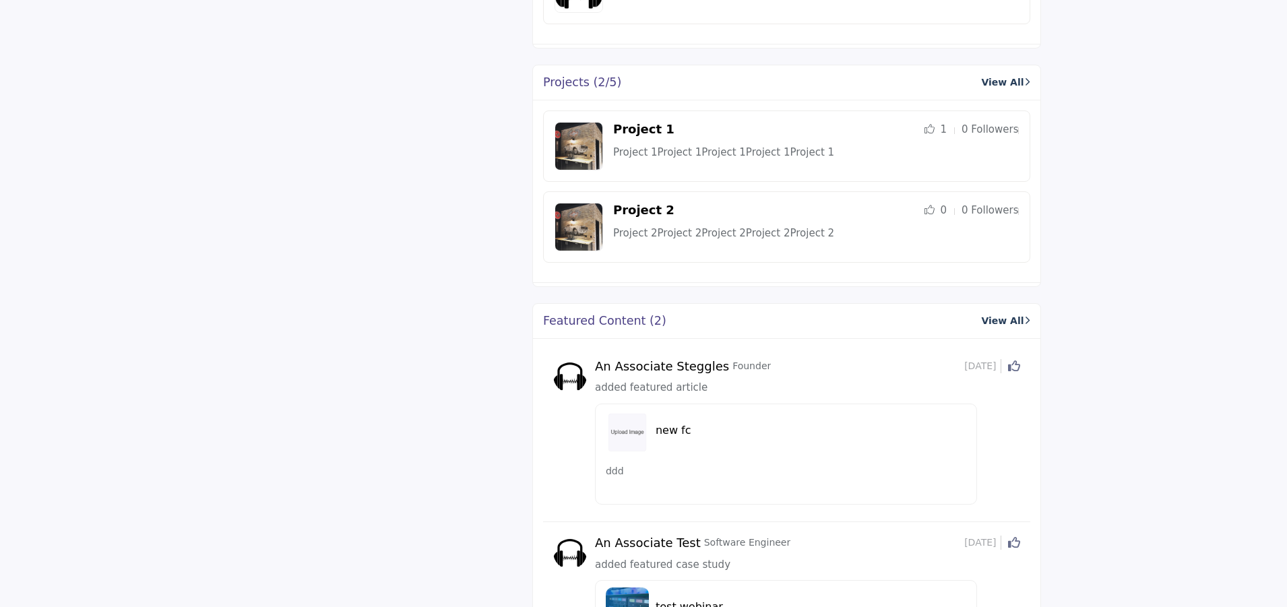
scroll to position [1249, 0]
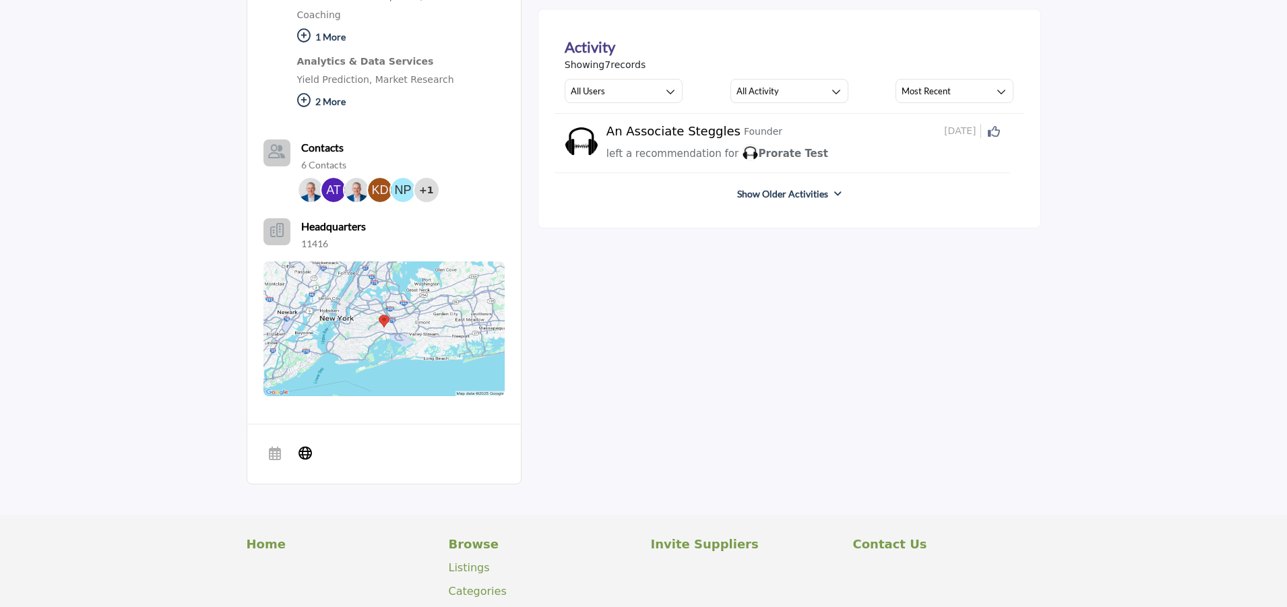
scroll to position [550, 0]
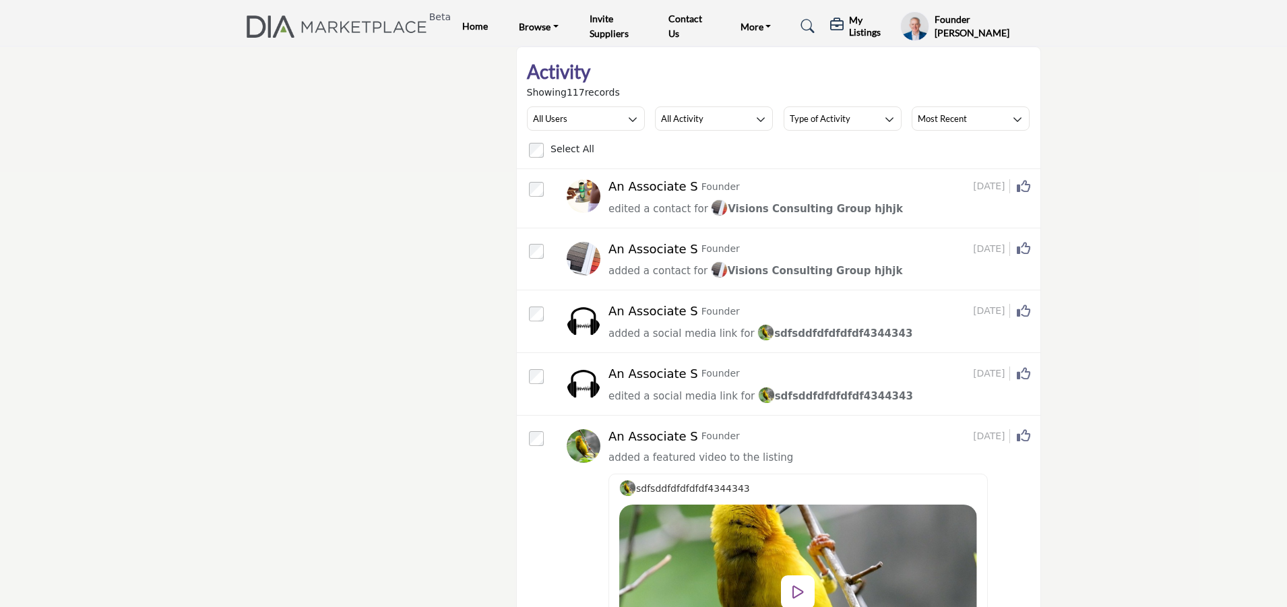
scroll to position [169, 0]
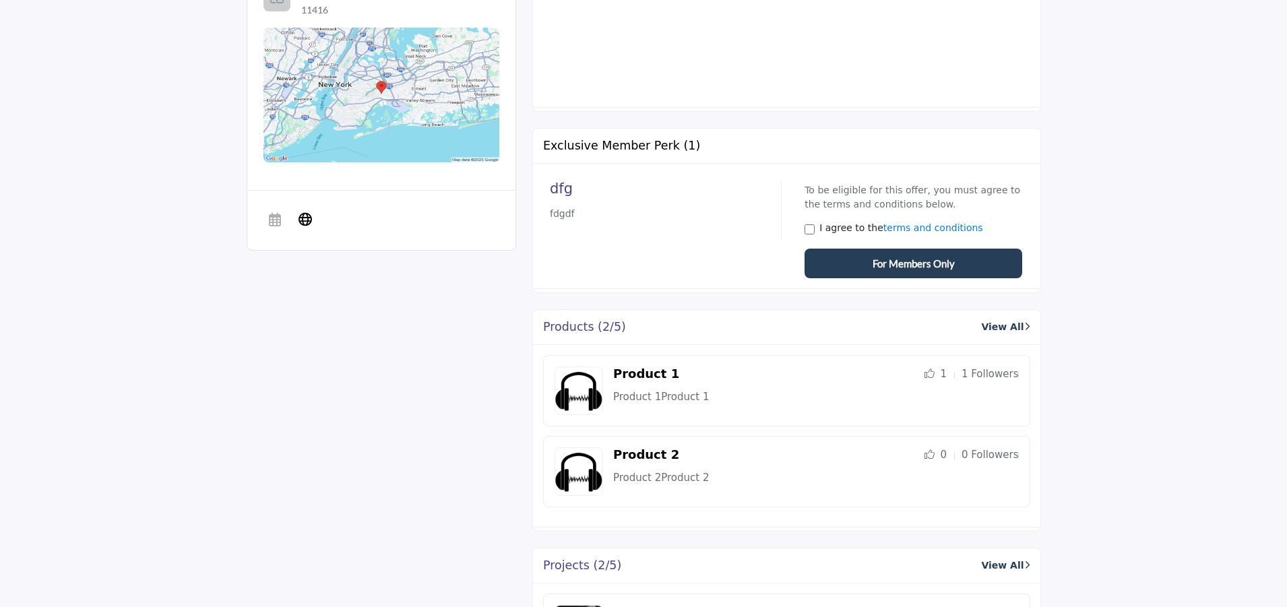
scroll to position [1249, 0]
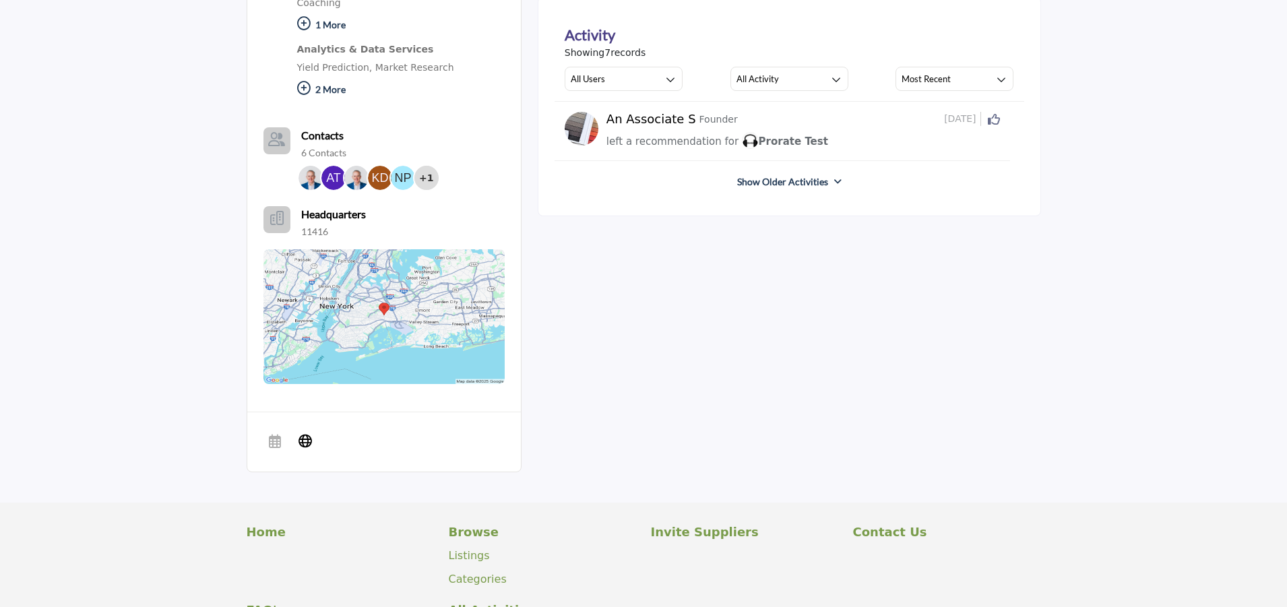
scroll to position [550, 0]
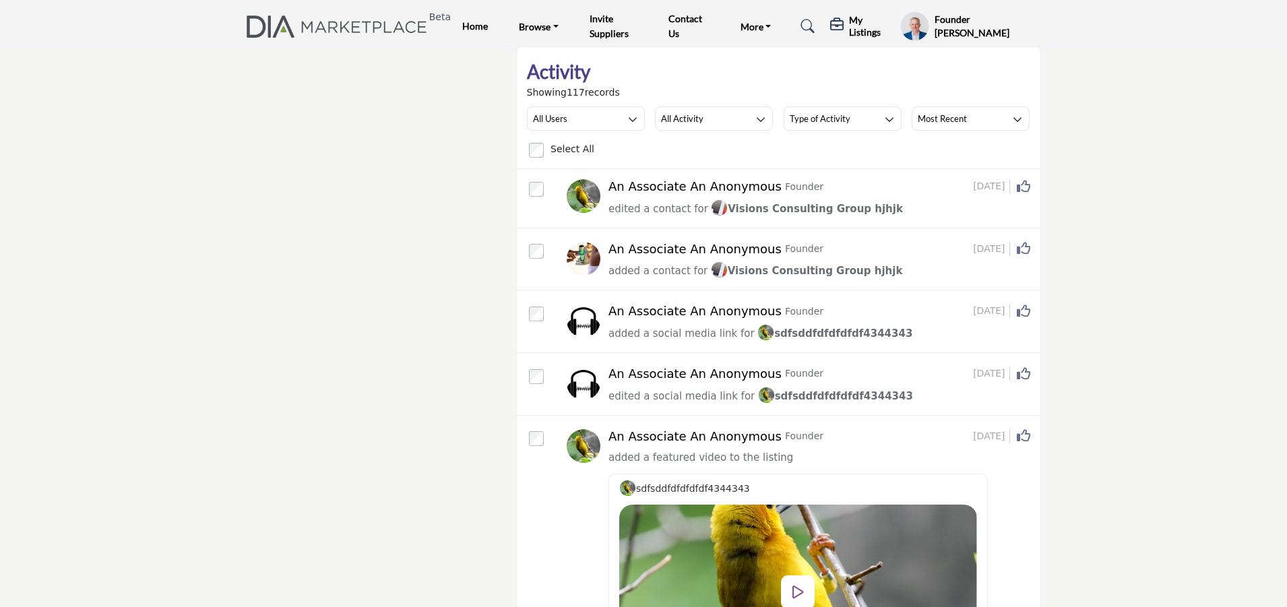
scroll to position [169, 0]
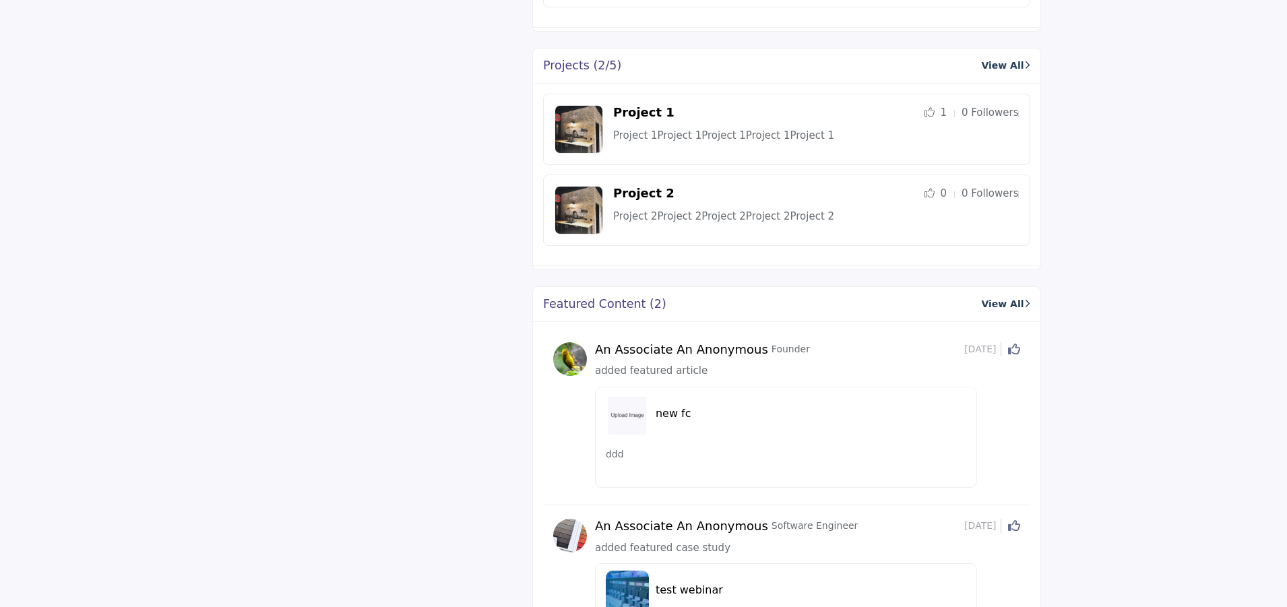
scroll to position [1249, 0]
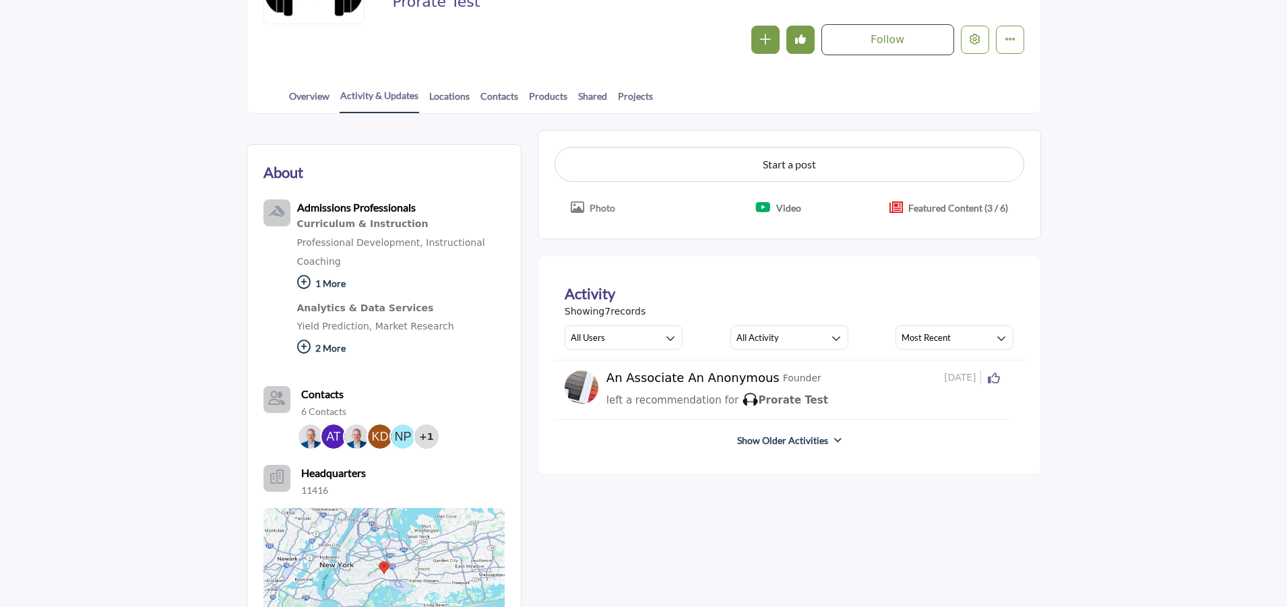
scroll to position [550, 0]
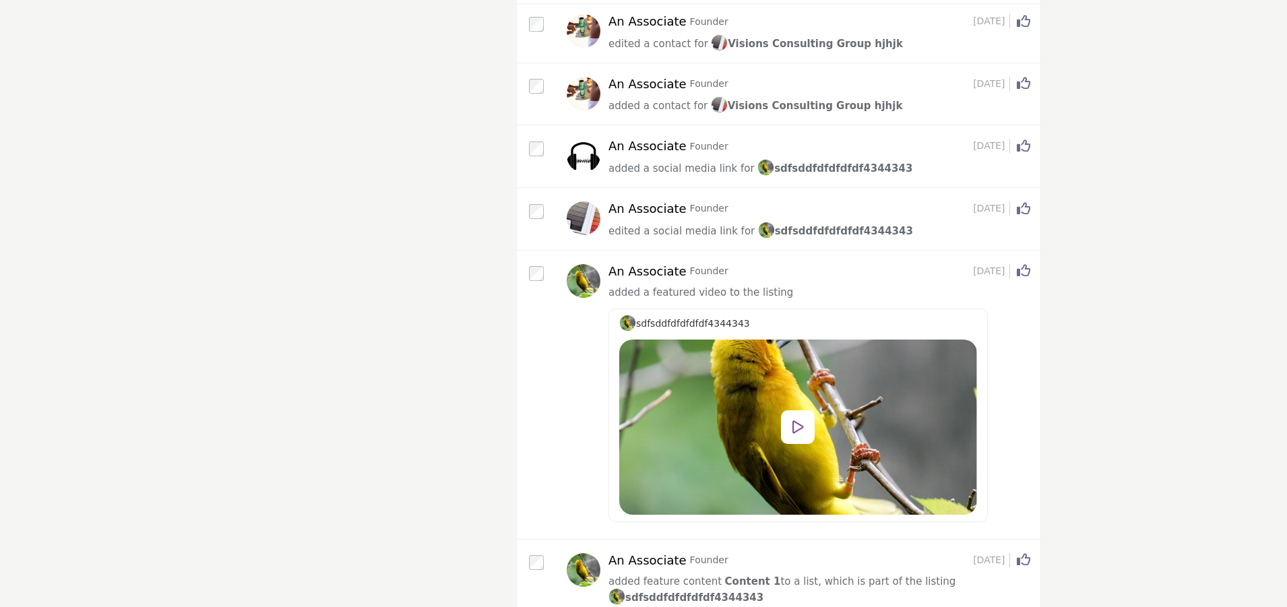
scroll to position [169, 0]
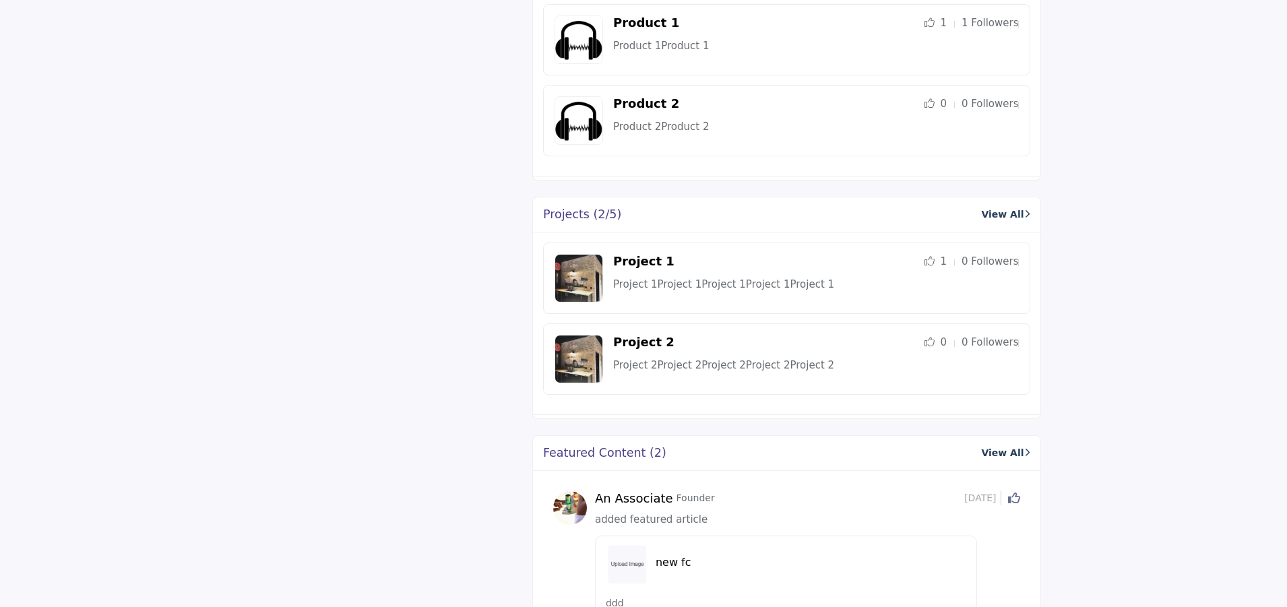
scroll to position [1249, 0]
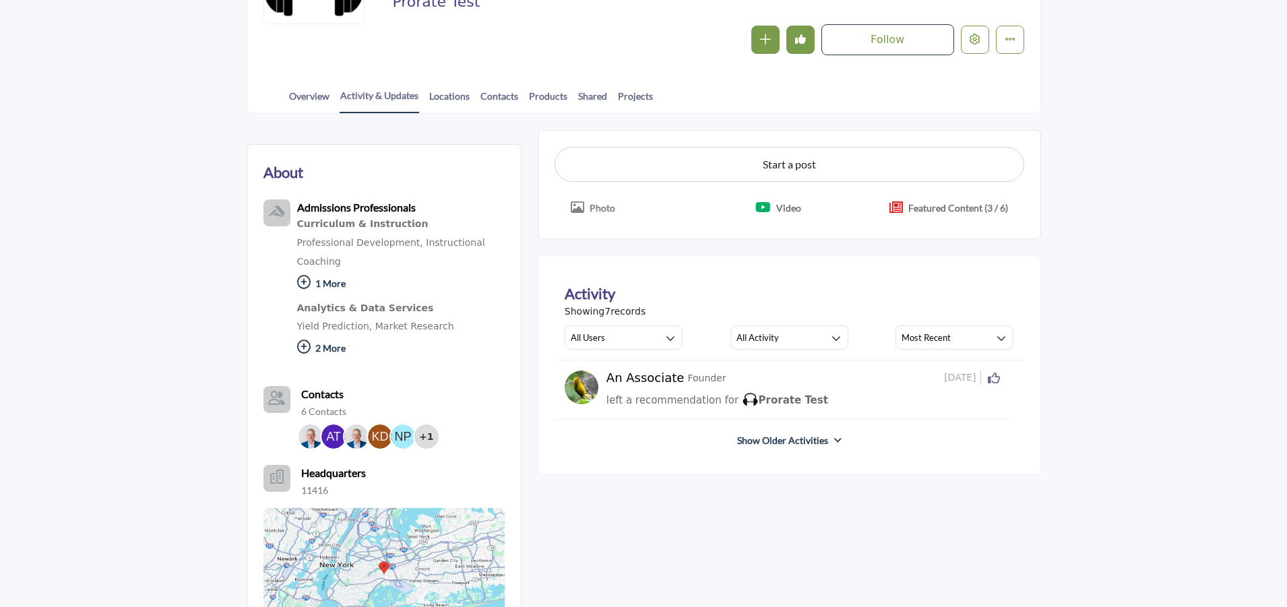
scroll to position [550, 0]
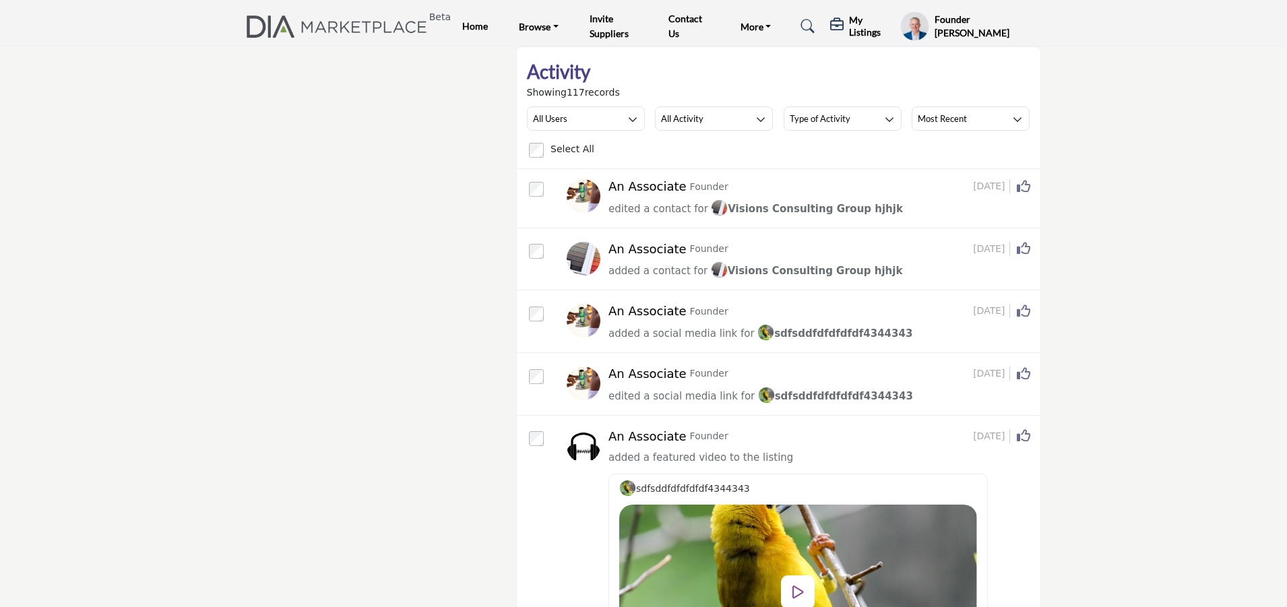
scroll to position [169, 0]
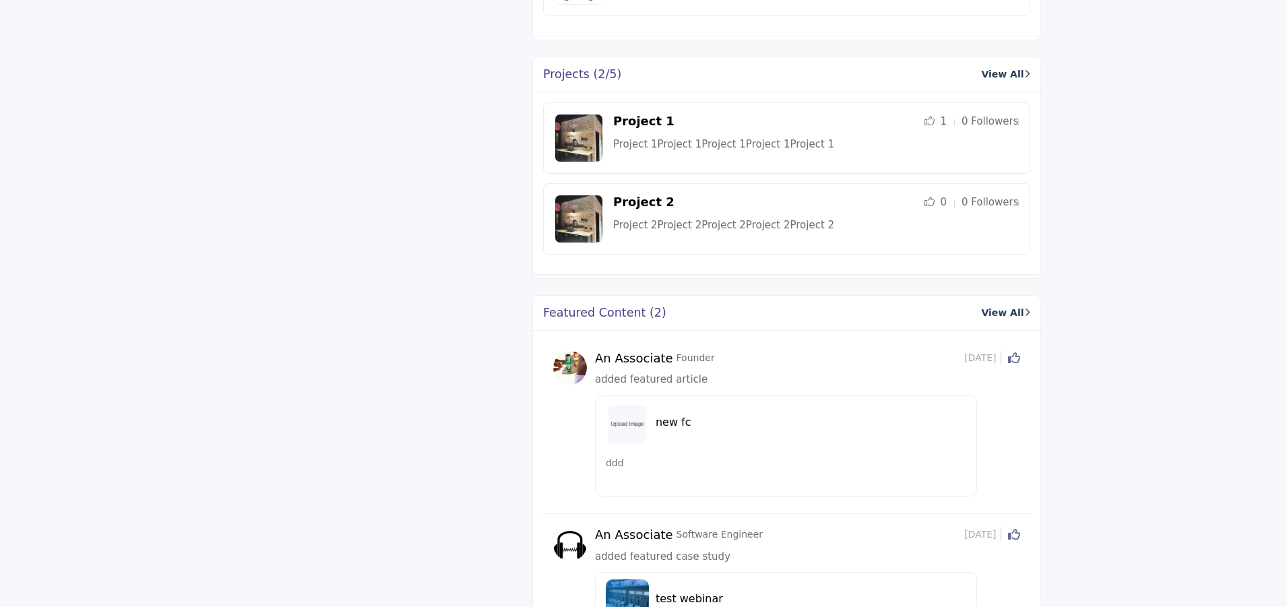
scroll to position [1249, 0]
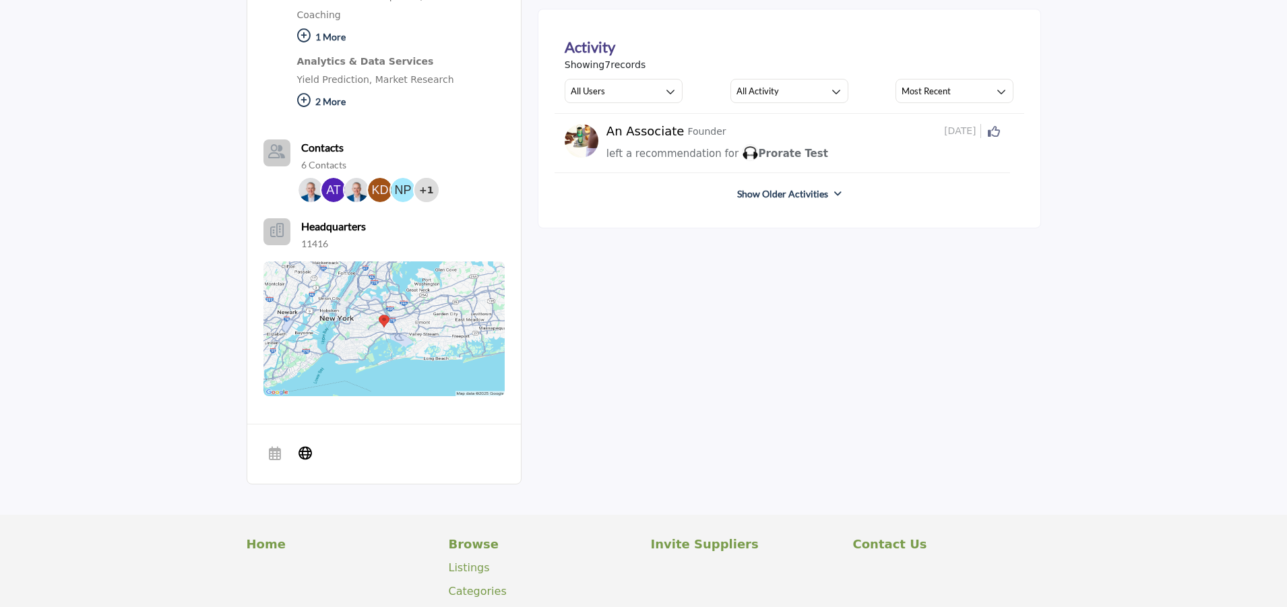
scroll to position [550, 0]
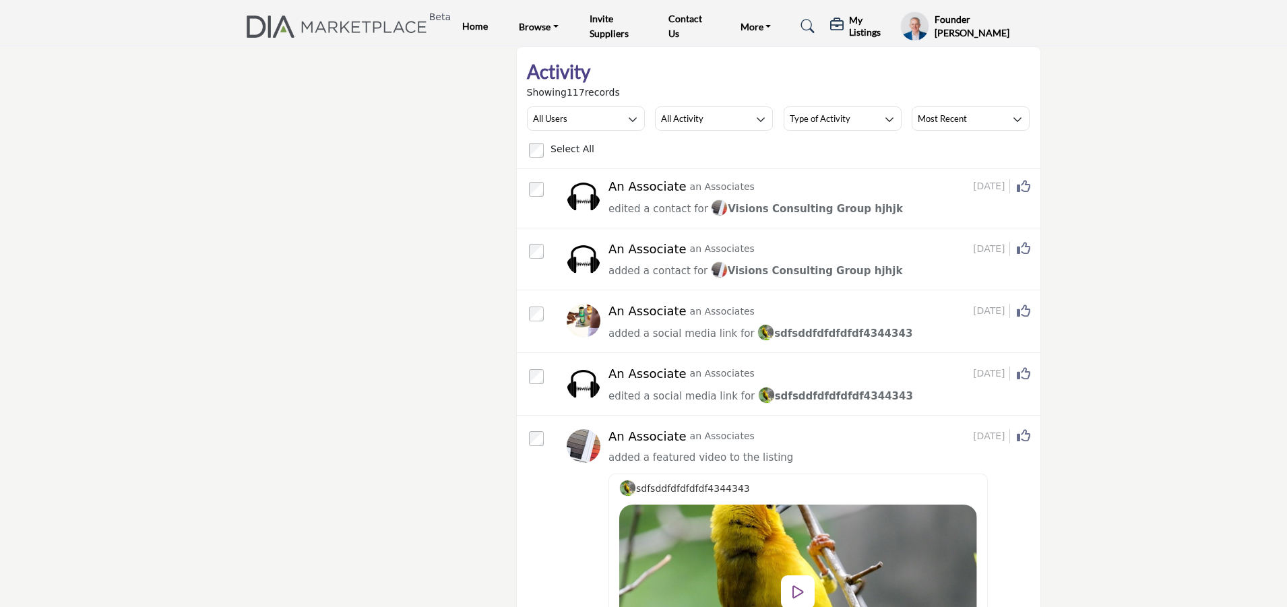
scroll to position [169, 0]
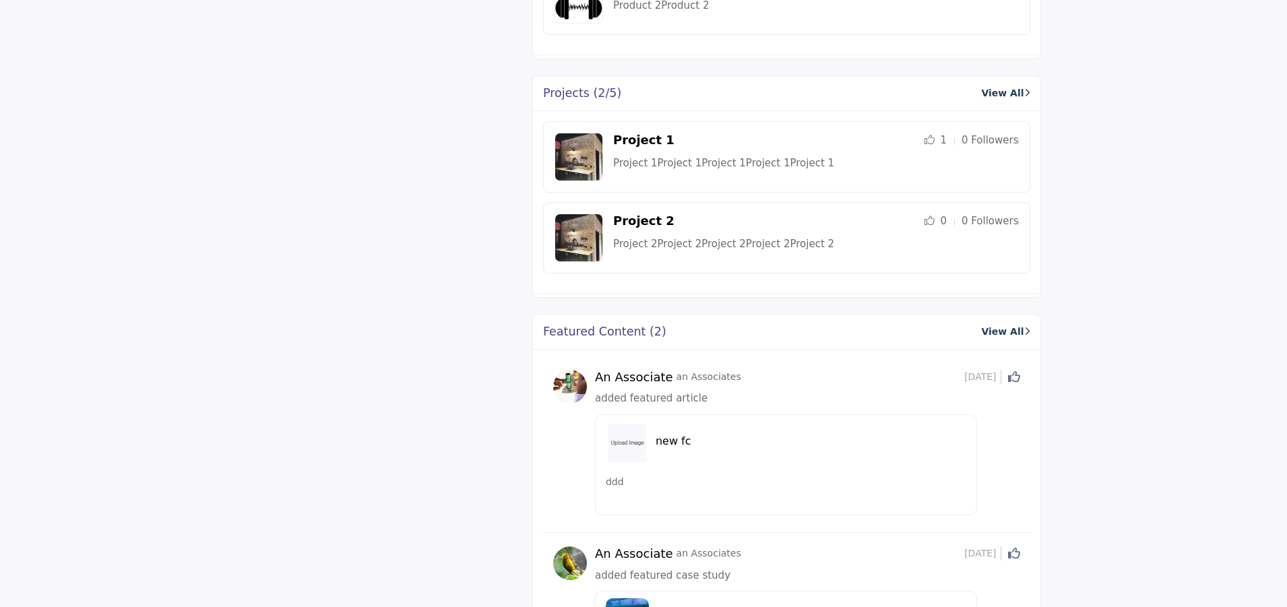
scroll to position [1249, 0]
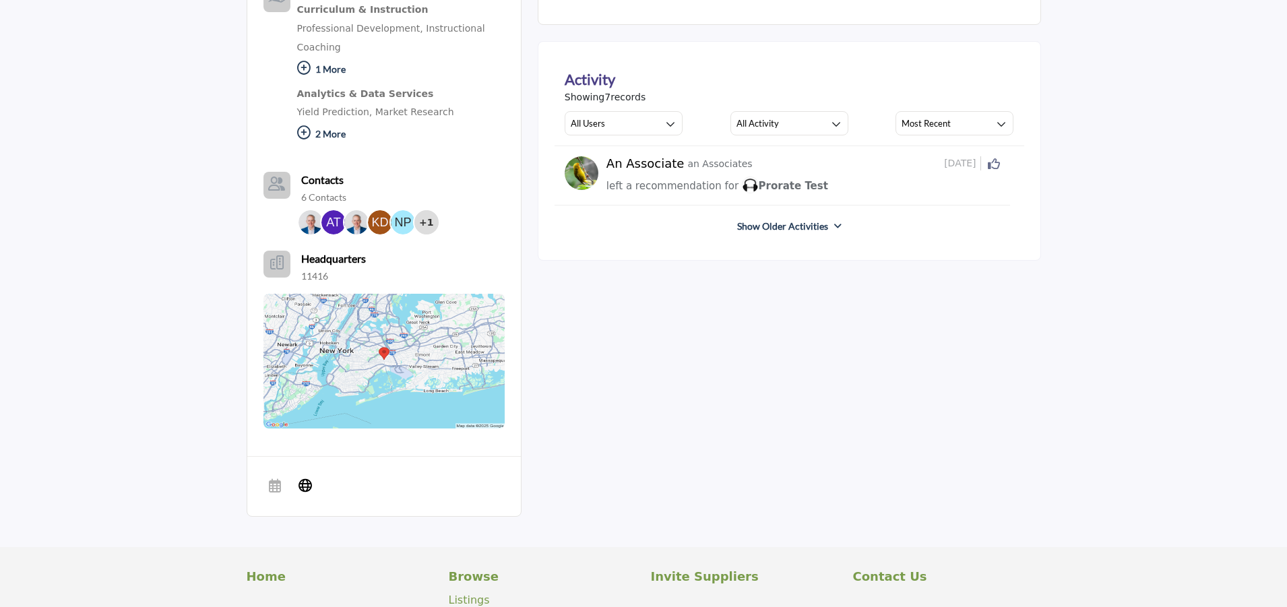
scroll to position [550, 0]
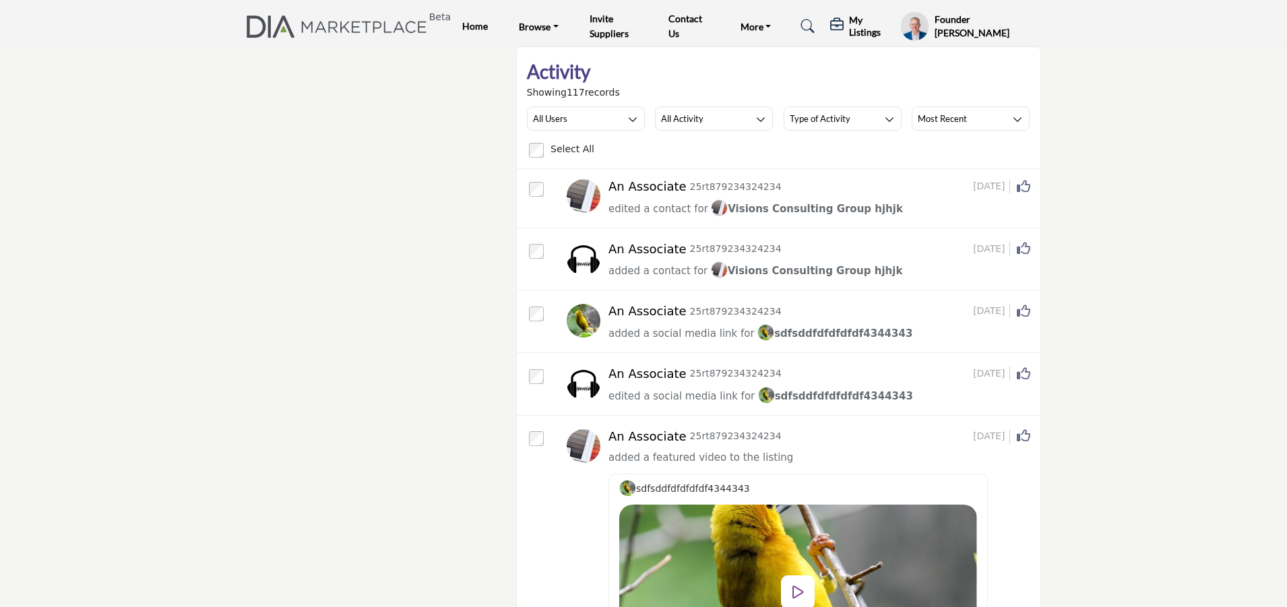
scroll to position [169, 0]
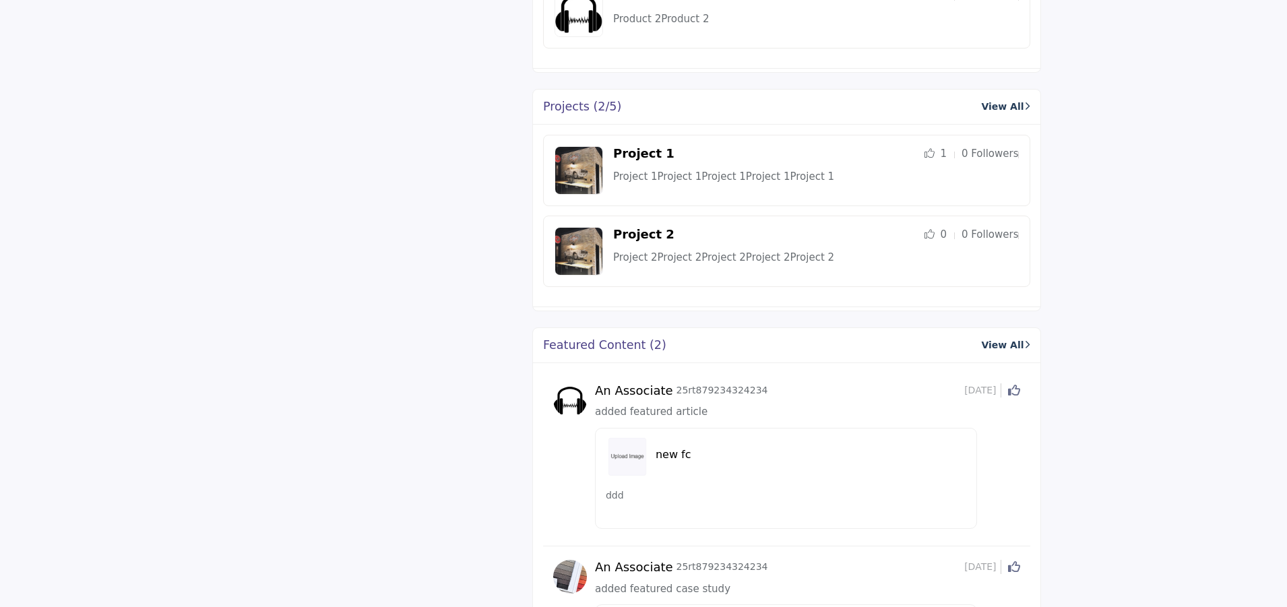
scroll to position [1249, 0]
